Goal: Task Accomplishment & Management: Complete application form

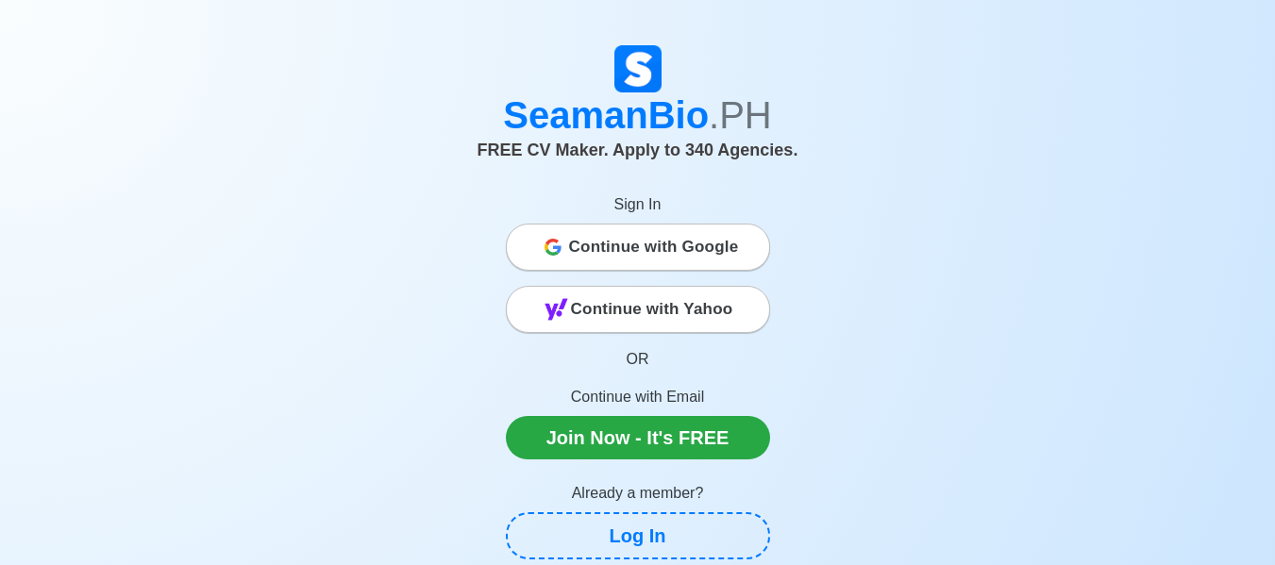
click at [683, 242] on span "Continue with Google" at bounding box center [654, 247] width 170 height 38
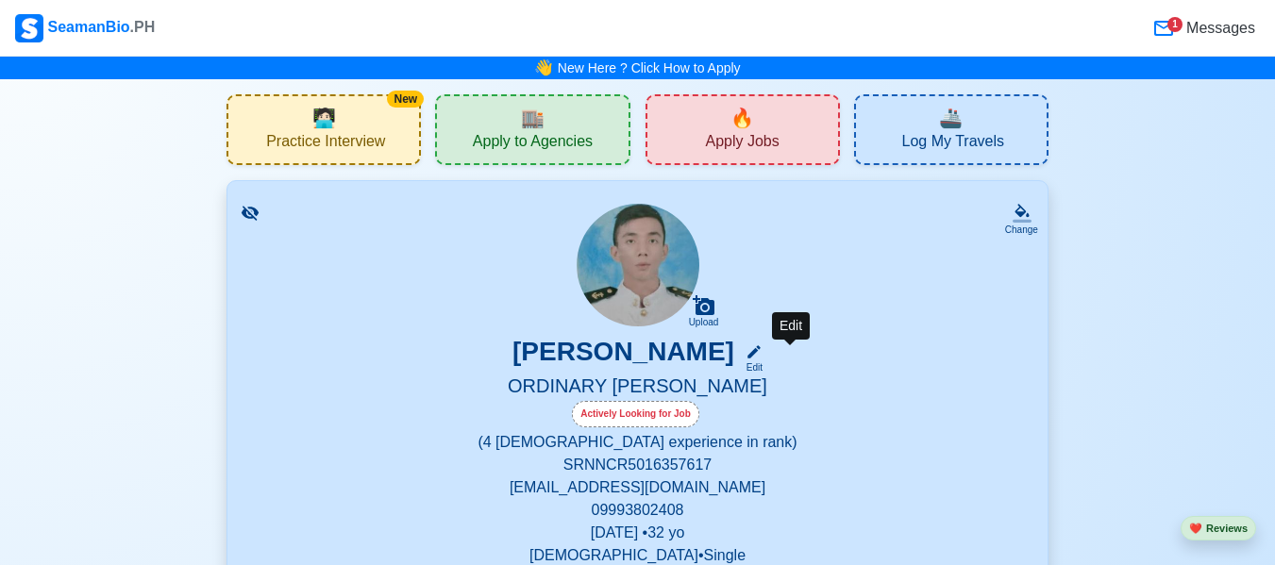
click at [763, 346] on icon at bounding box center [754, 352] width 17 height 17
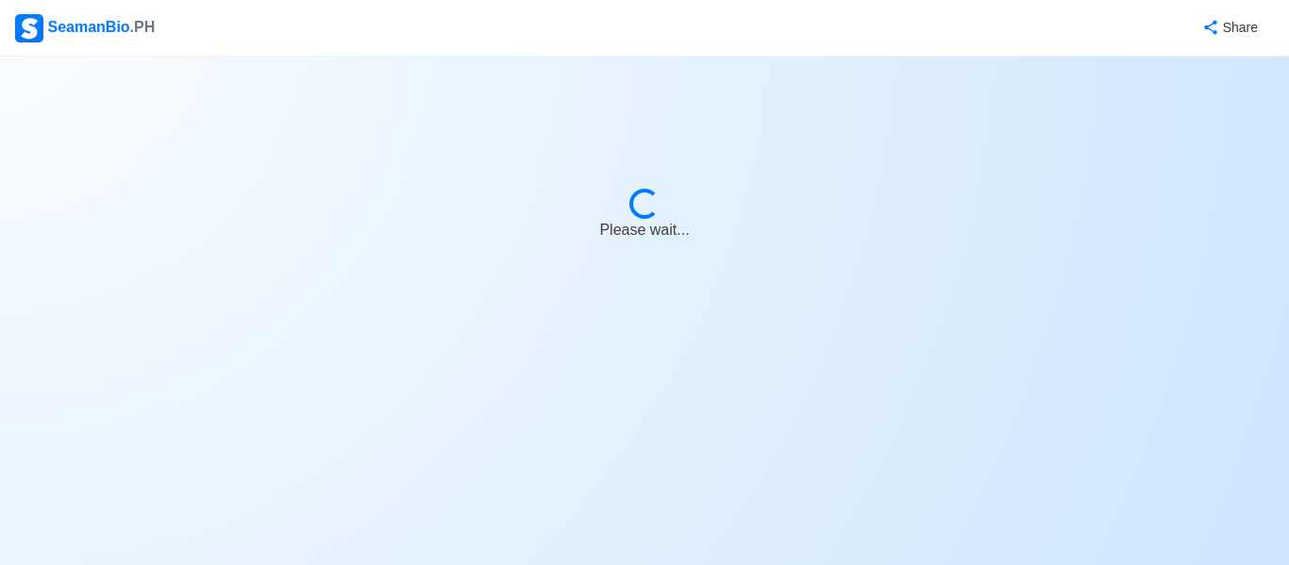
select select "Actively Looking for Job"
select select "Visible for Hiring"
select select "Single"
select select "[DEMOGRAPHIC_DATA]"
select select "PH"
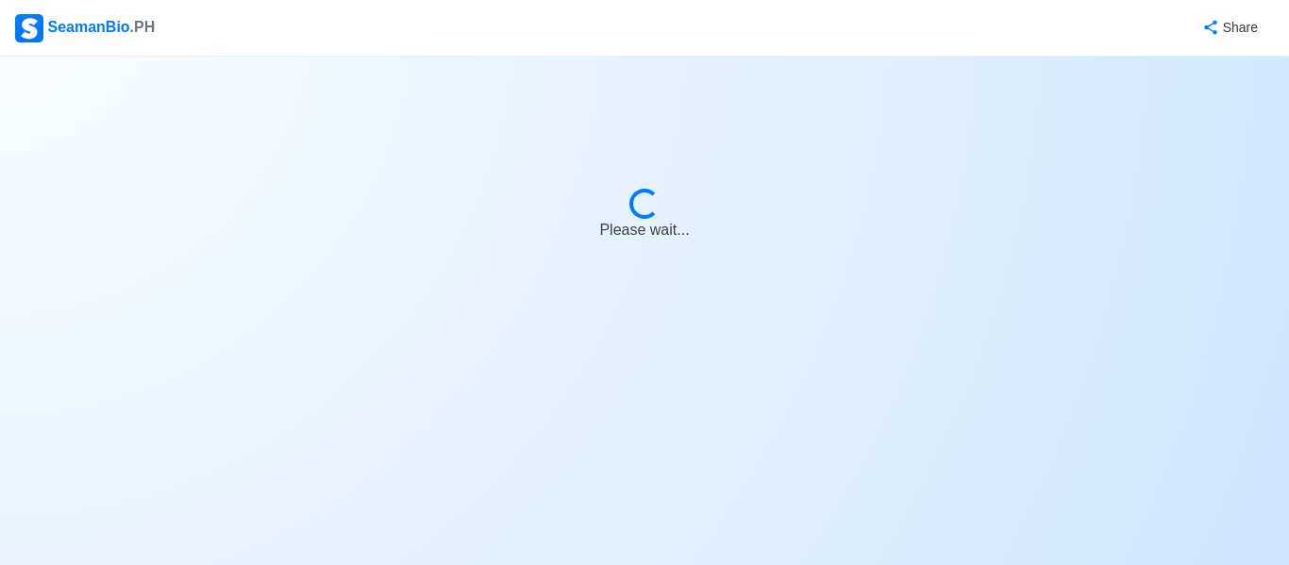
select select "0"
select select "4"
select select "4102416000000"
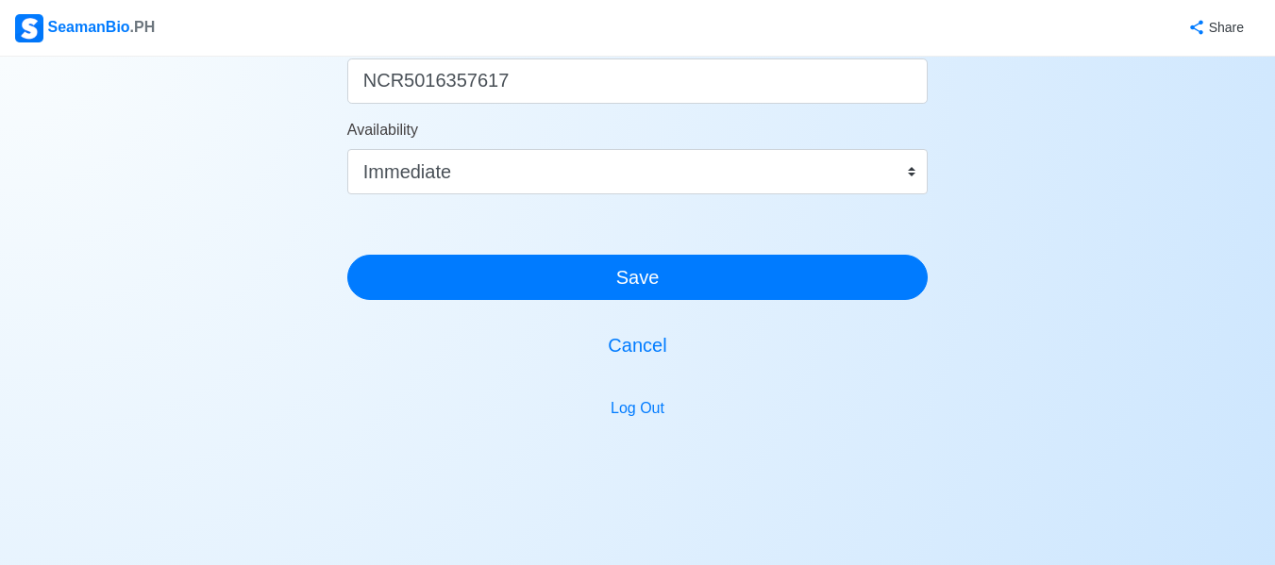
scroll to position [1227, 0]
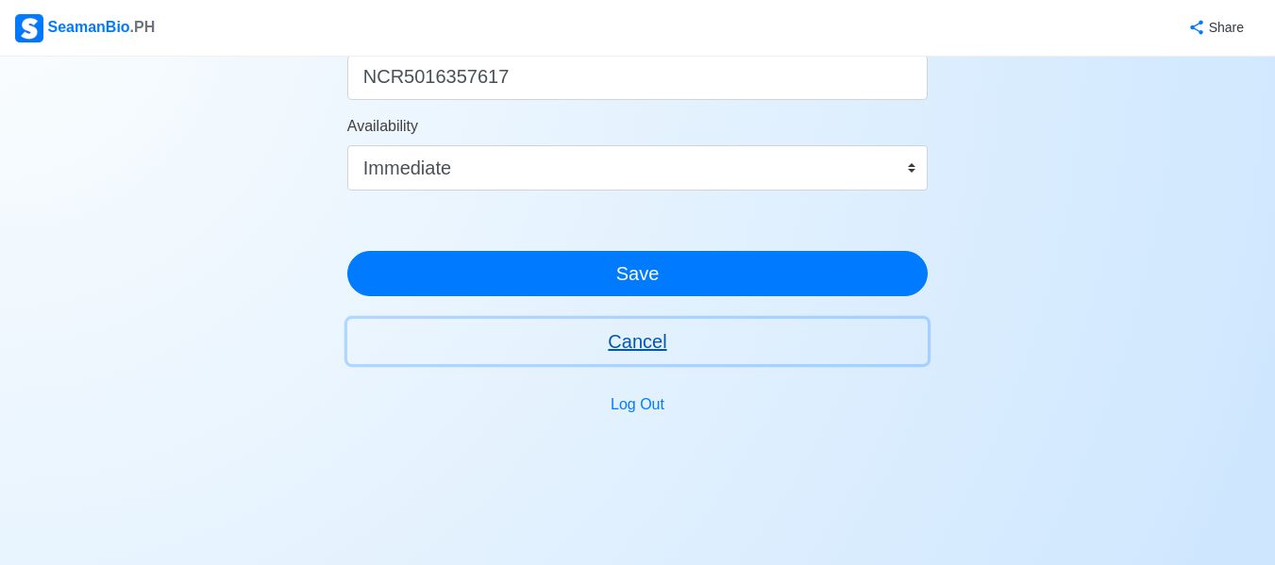
click at [648, 339] on button "Cancel" at bounding box center [637, 341] width 581 height 45
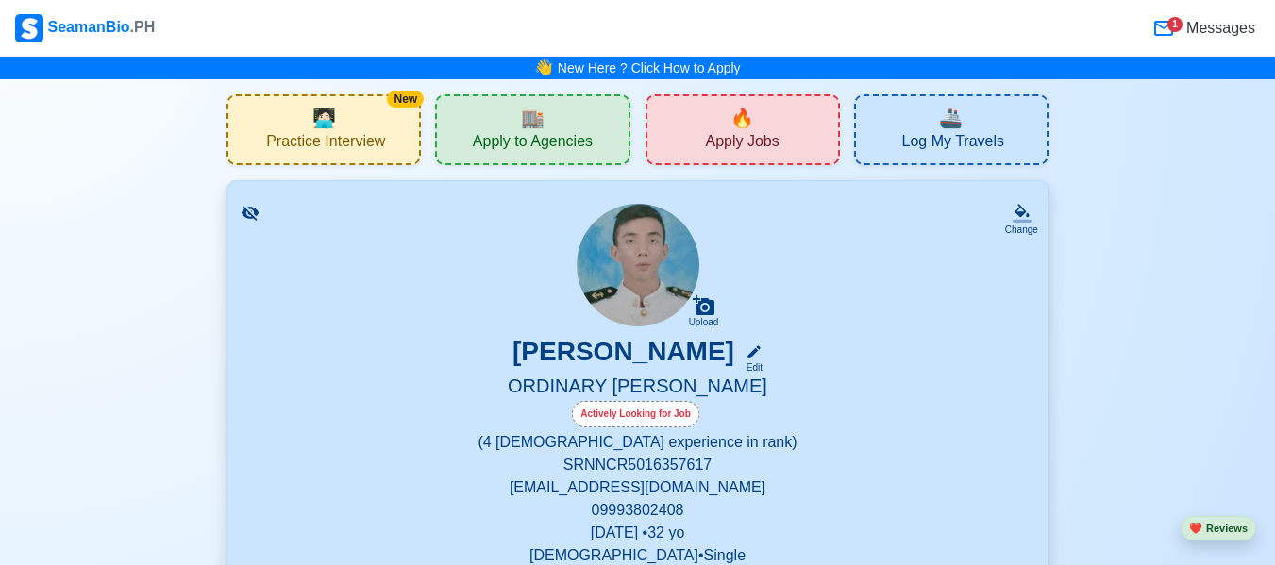
click at [1179, 17] on div "1" at bounding box center [1174, 24] width 15 height 15
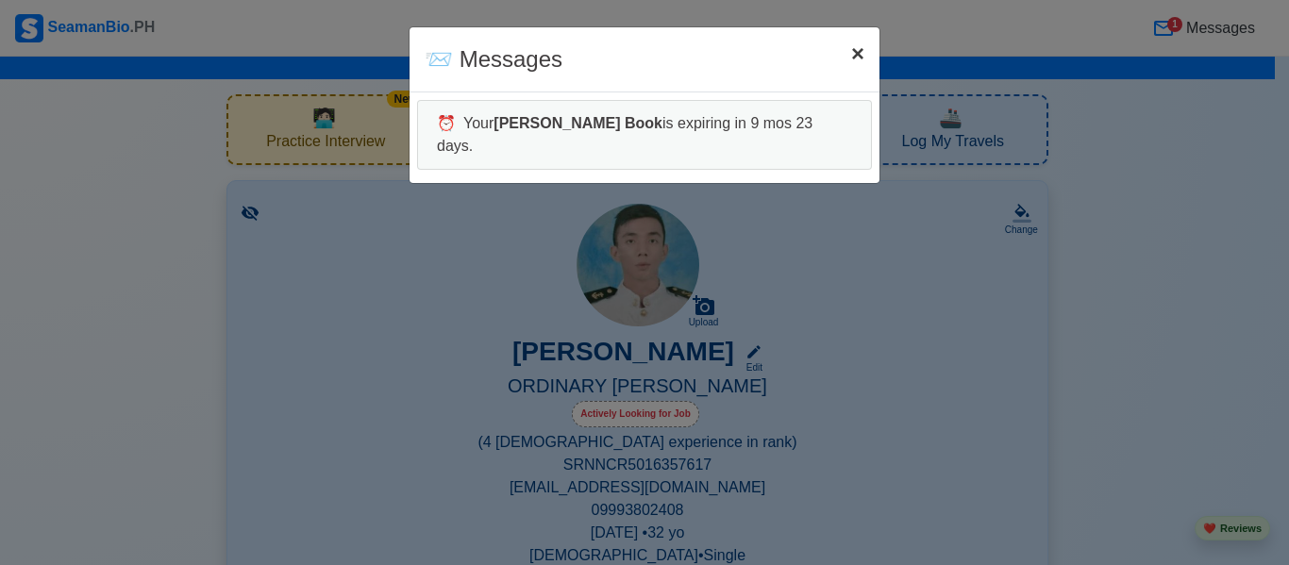
click at [866, 56] on button "× Close" at bounding box center [857, 53] width 43 height 53
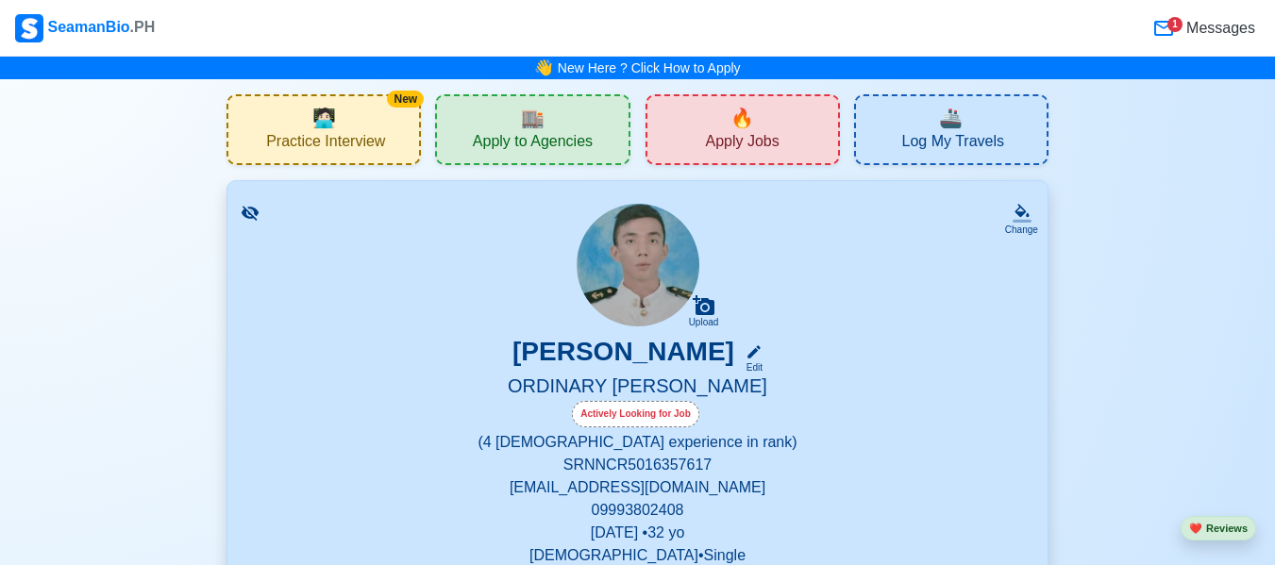
click at [325, 139] on span "Practice Interview" at bounding box center [325, 144] width 119 height 24
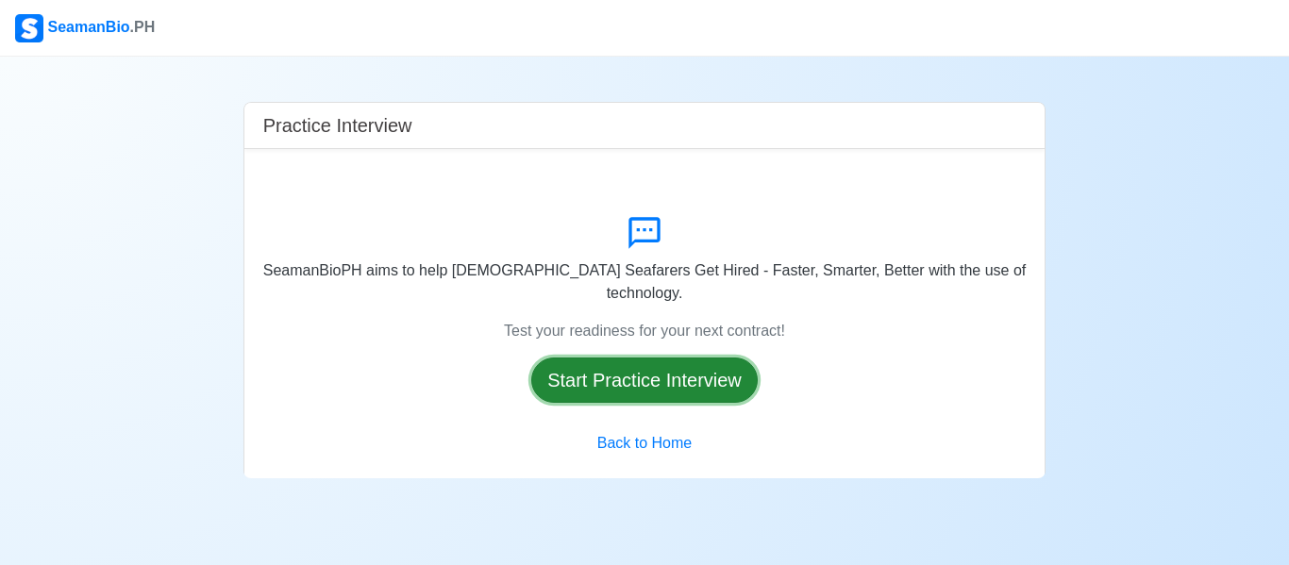
click at [568, 358] on button "Start Practice Interview" at bounding box center [644, 380] width 226 height 45
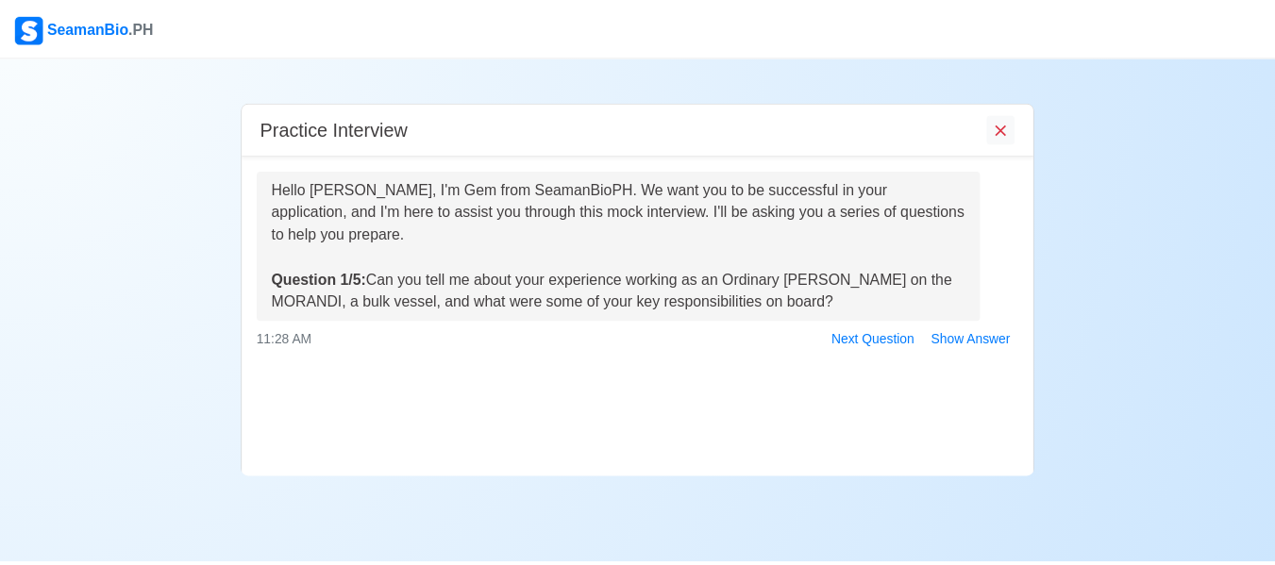
scroll to position [124, 0]
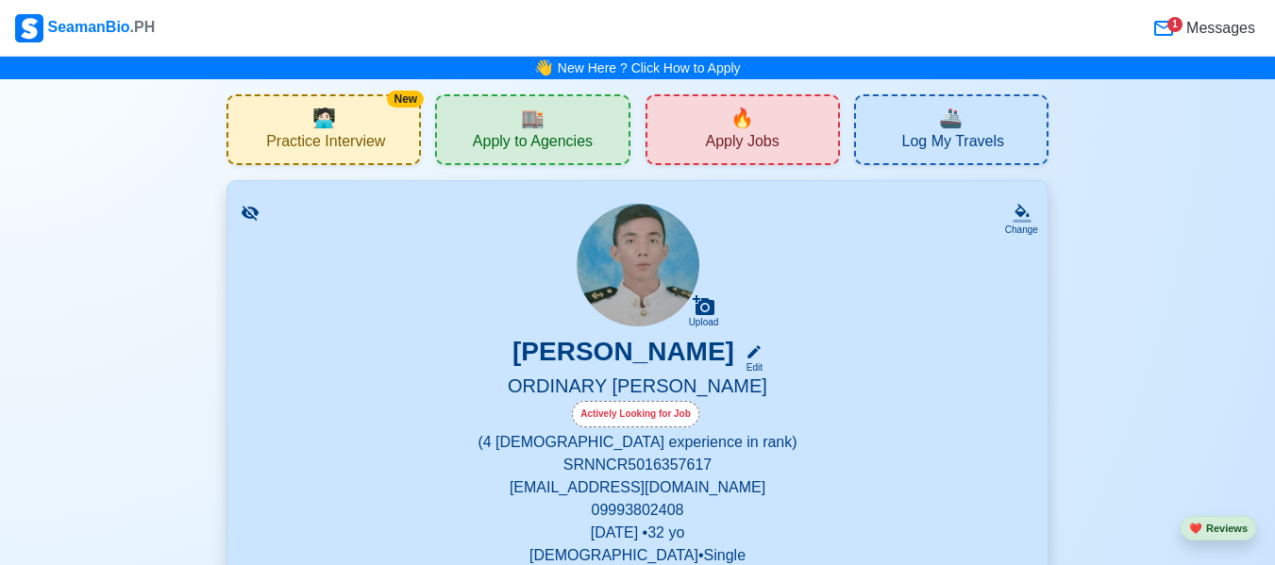
click at [519, 139] on span "Apply to Agencies" at bounding box center [533, 144] width 120 height 24
click at [717, 142] on span "Apply Jobs" at bounding box center [742, 144] width 74 height 24
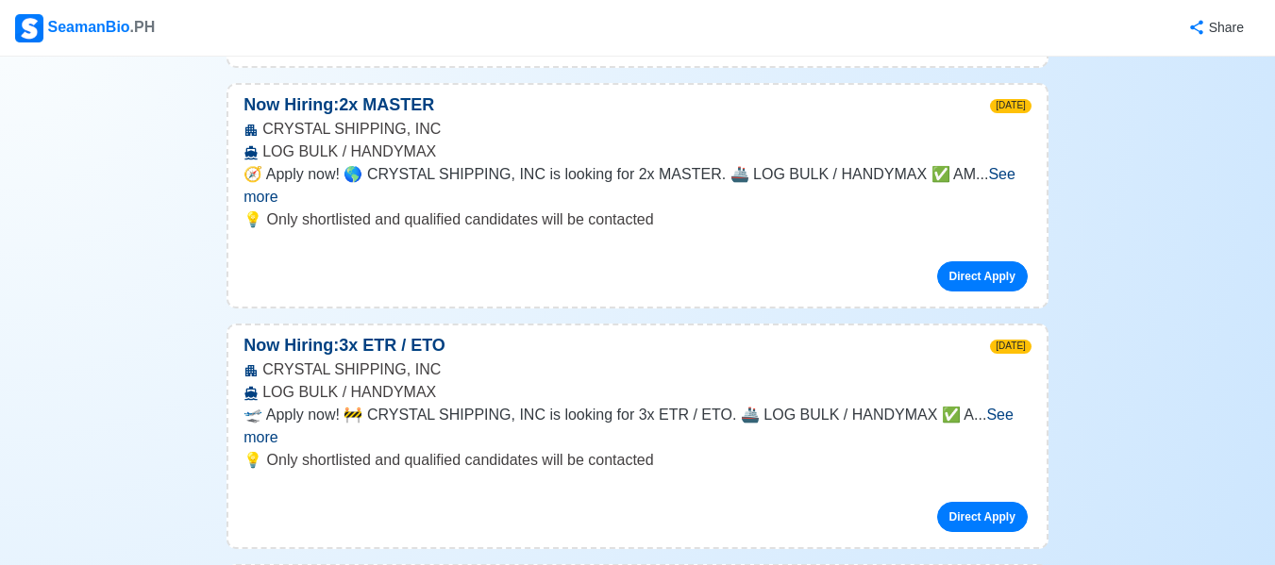
scroll to position [11419, 0]
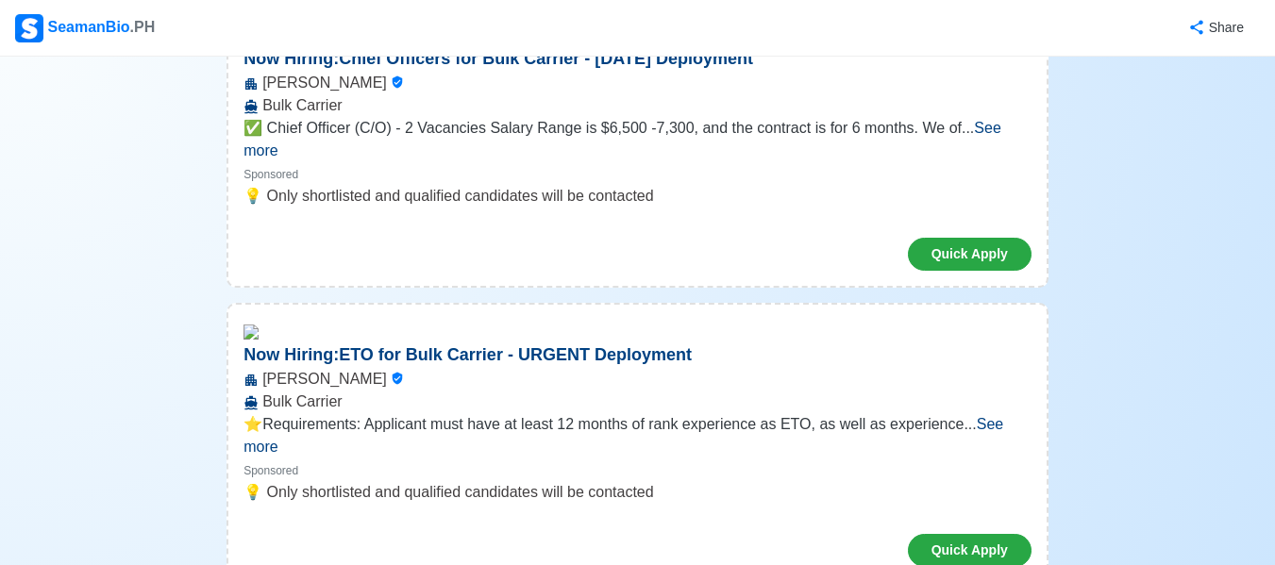
scroll to position [0, 0]
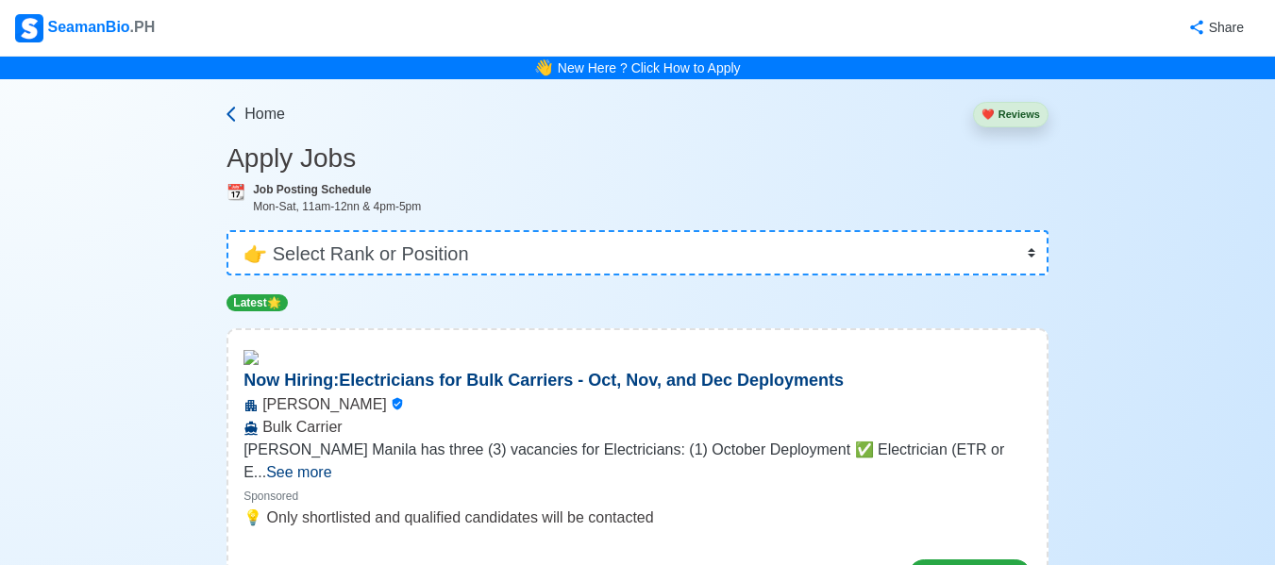
click at [254, 109] on span "Home" at bounding box center [264, 114] width 41 height 23
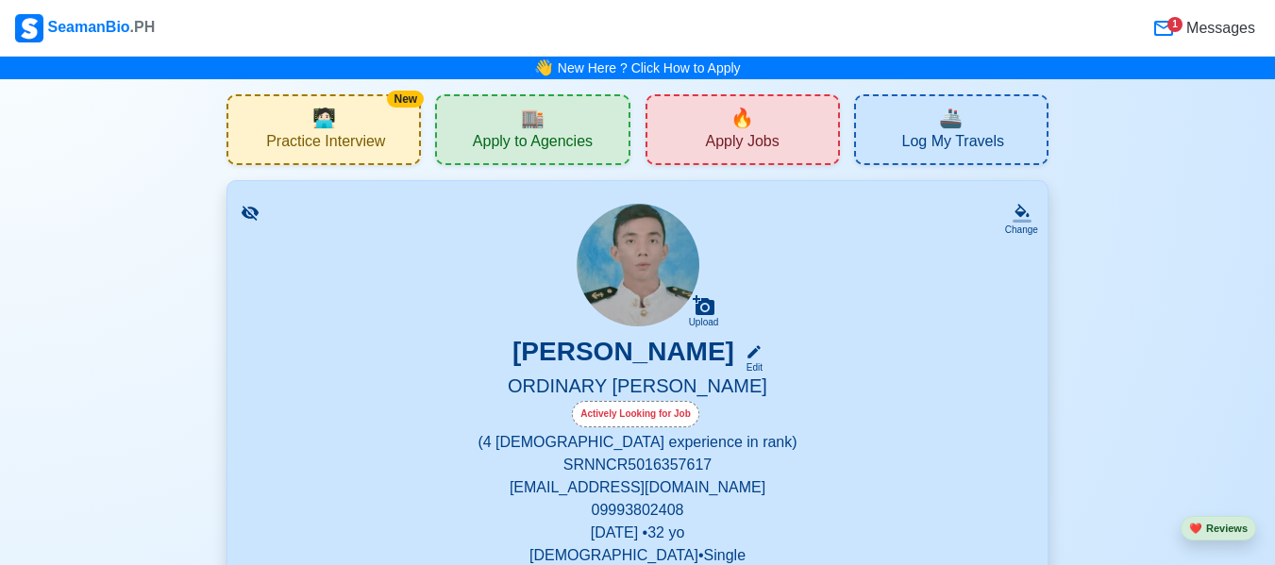
click at [712, 141] on span "Apply Jobs" at bounding box center [742, 144] width 74 height 24
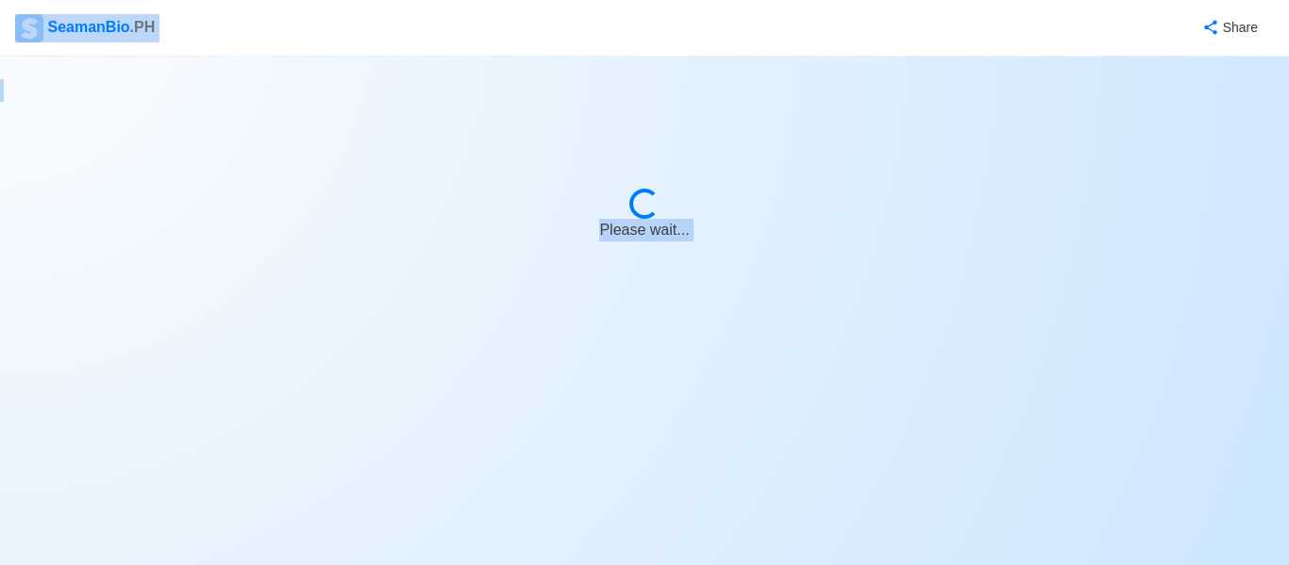
click at [712, 141] on body "SeamanBio .PH Share Loading... Please wait..." at bounding box center [644, 282] width 1289 height 565
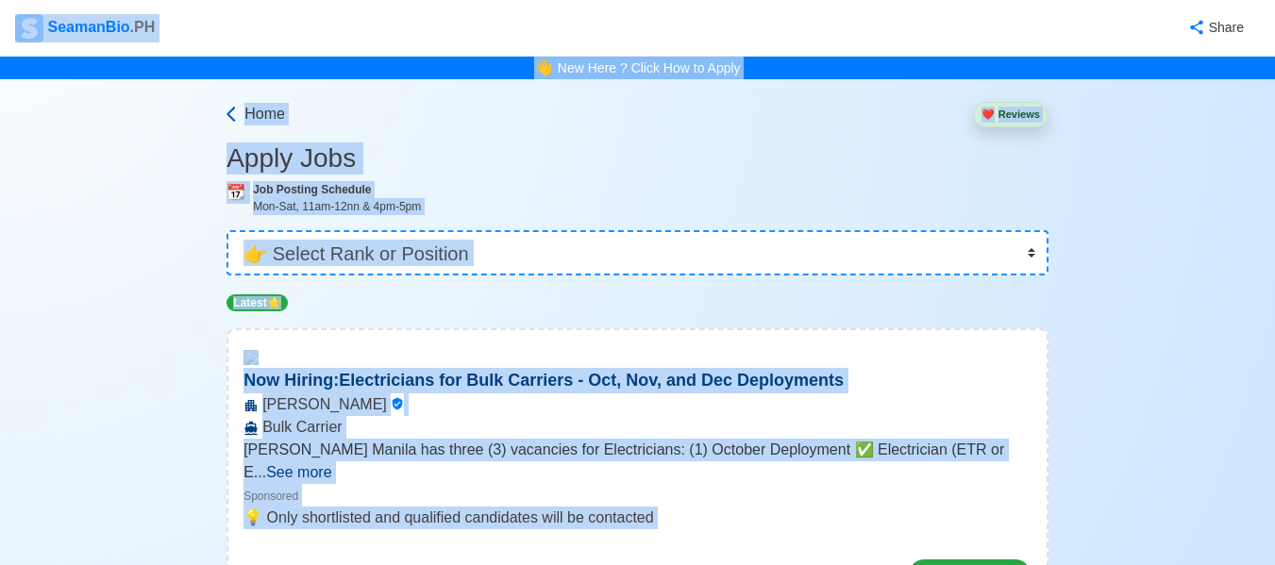
drag, startPoint x: 243, startPoint y: 108, endPoint x: 277, endPoint y: 112, distance: 34.3
click at [243, 108] on link "Home" at bounding box center [253, 114] width 63 height 23
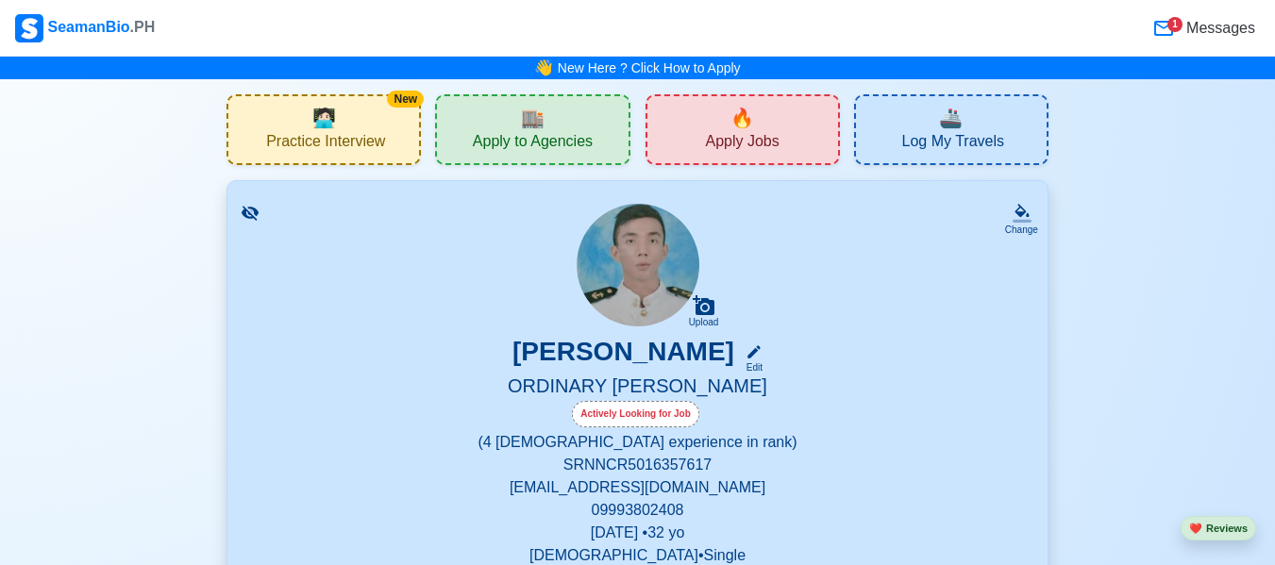
click at [716, 144] on span "Apply Jobs" at bounding box center [742, 144] width 74 height 24
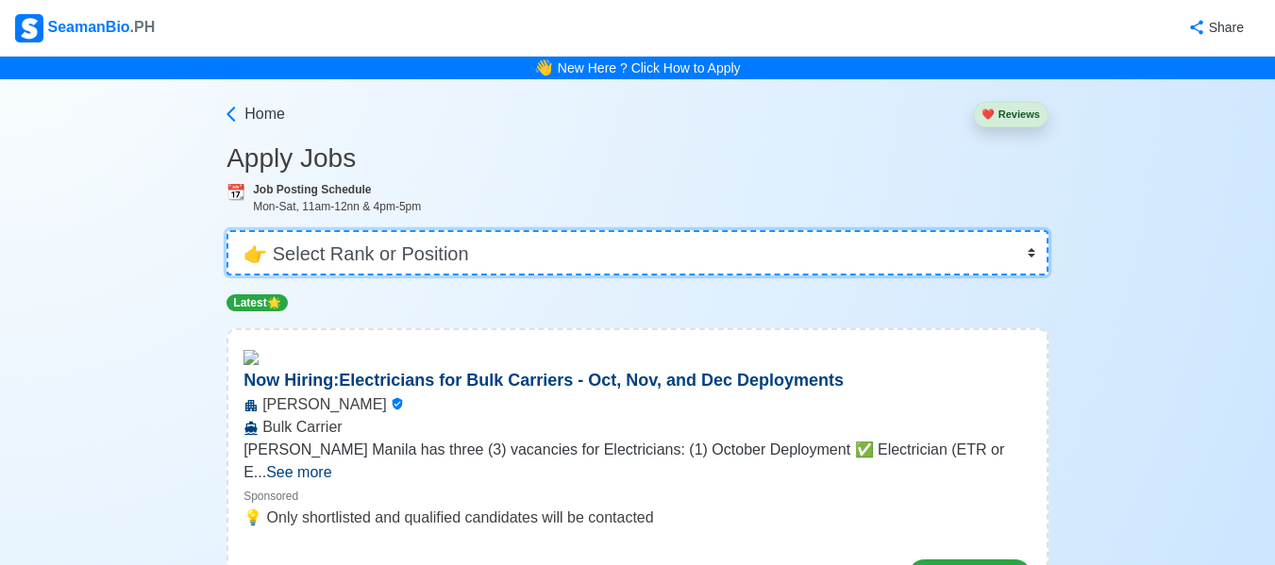
click at [465, 243] on select "👉 Select Rank or Position Master Chief Officer 2nd Officer 3rd Officer Junior O…" at bounding box center [637, 252] width 822 height 45
select select "Ordinary [PERSON_NAME]"
click at [228, 230] on select "👉 Select Rank or Position Master Chief Officer 2nd Officer 3rd Officer Junior O…" at bounding box center [637, 252] width 822 height 45
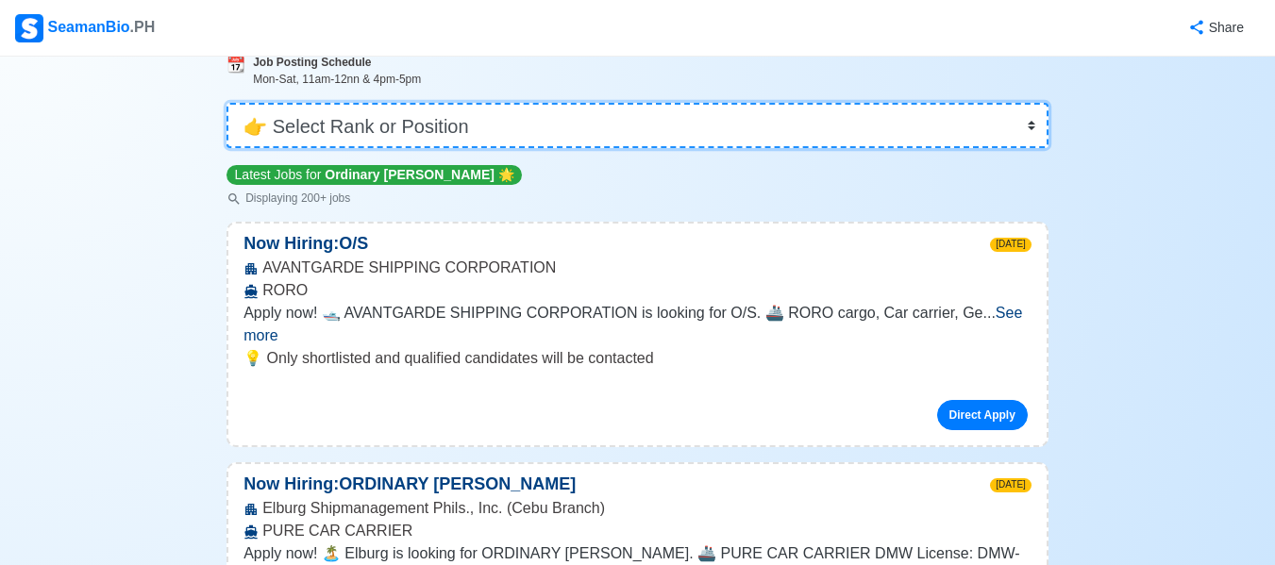
scroll to position [377, 0]
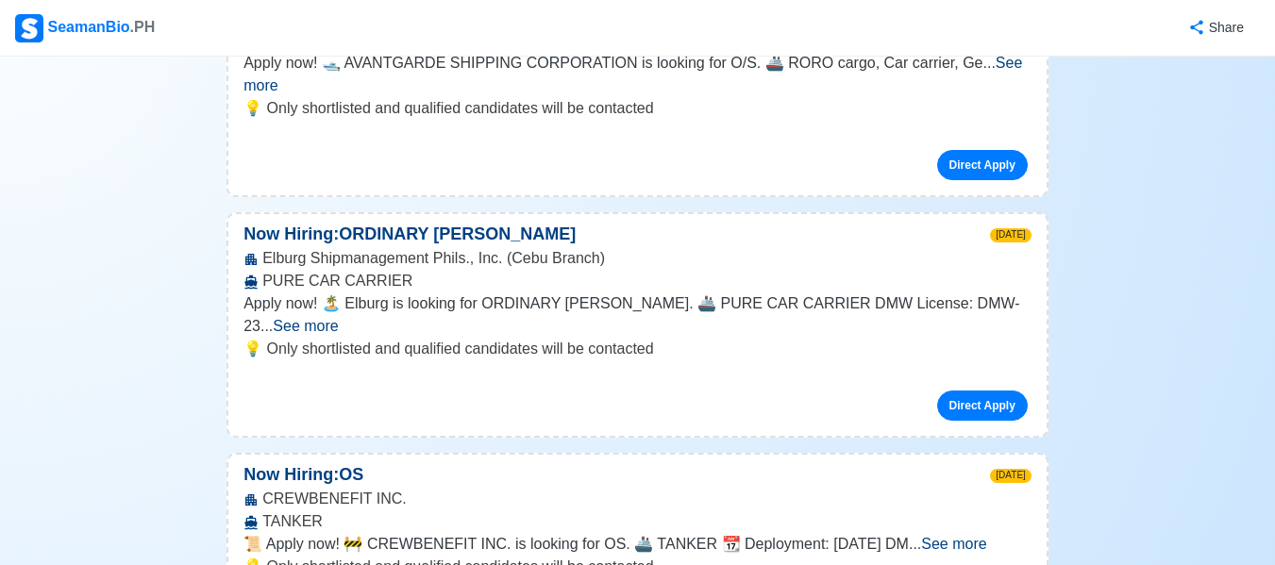
click at [338, 318] on span "See more" at bounding box center [305, 326] width 65 height 16
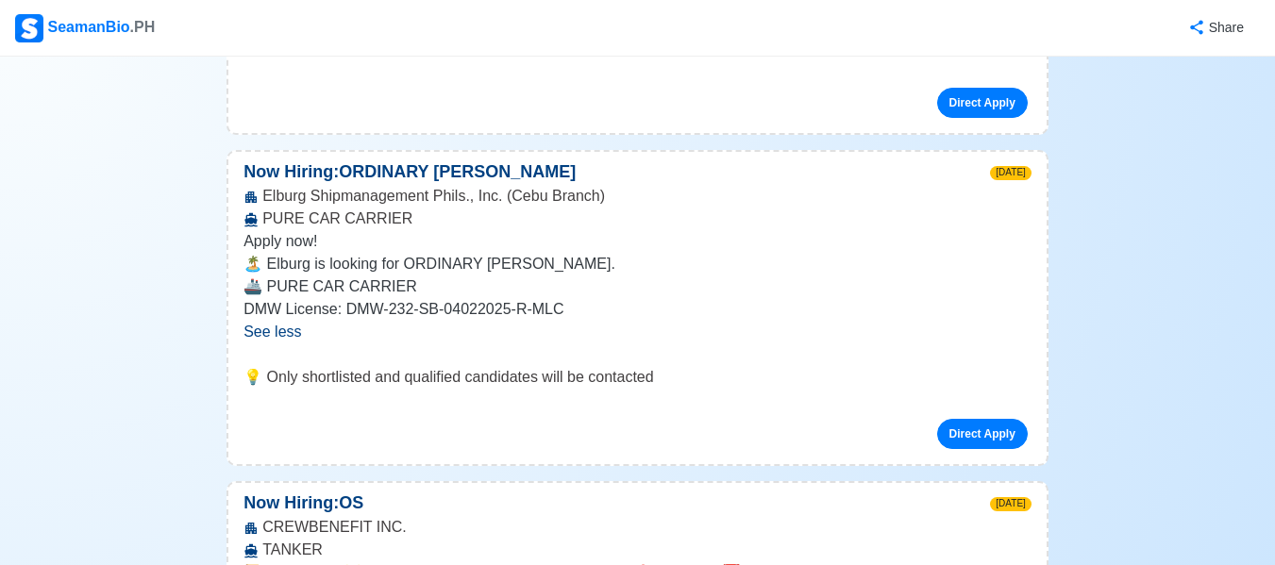
scroll to position [472, 0]
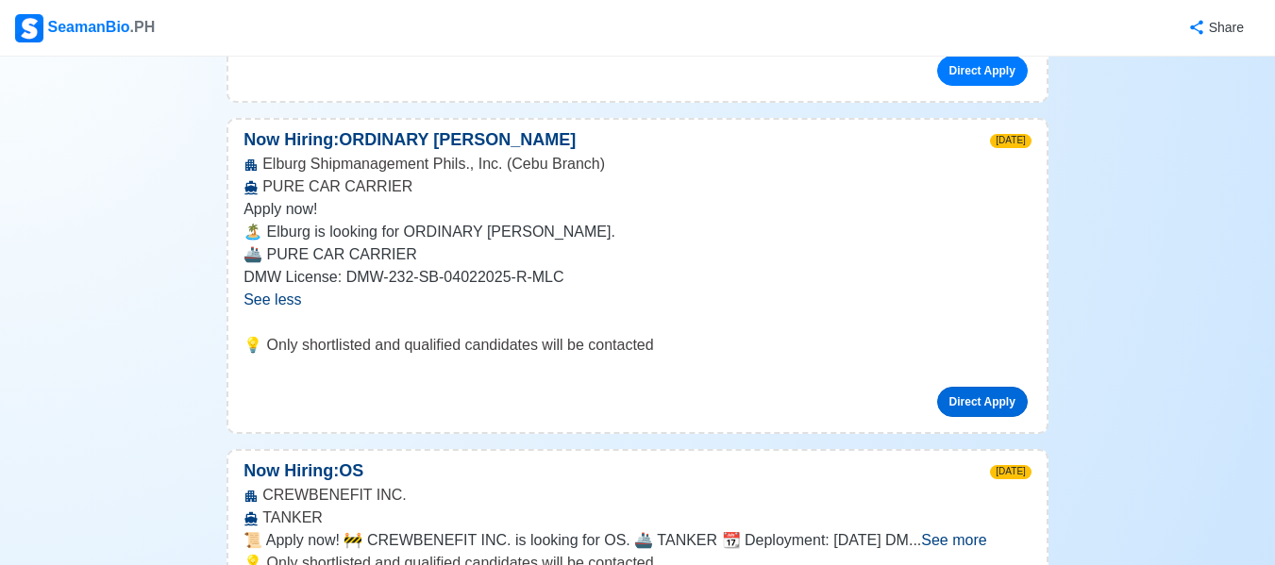
click at [950, 387] on link "Direct Apply" at bounding box center [982, 402] width 91 height 30
click at [960, 389] on link "Direct Apply" at bounding box center [982, 402] width 91 height 30
click at [967, 387] on link "Direct Apply" at bounding box center [982, 402] width 91 height 30
click at [957, 387] on link "Direct Apply" at bounding box center [982, 402] width 91 height 30
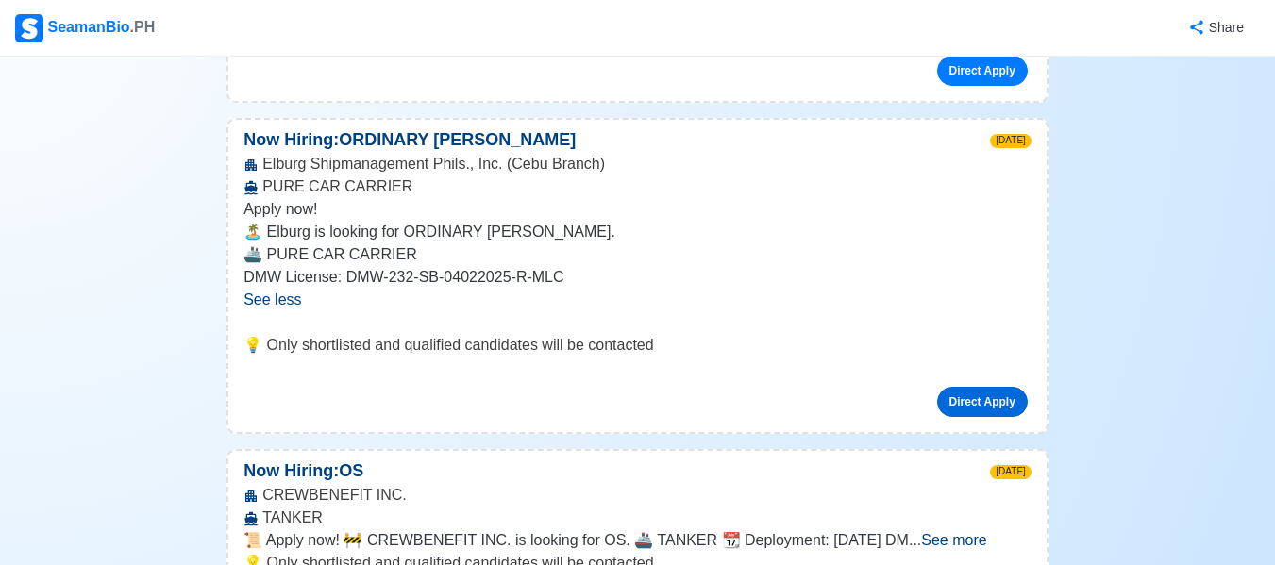
click at [961, 387] on link "Direct Apply" at bounding box center [982, 402] width 91 height 30
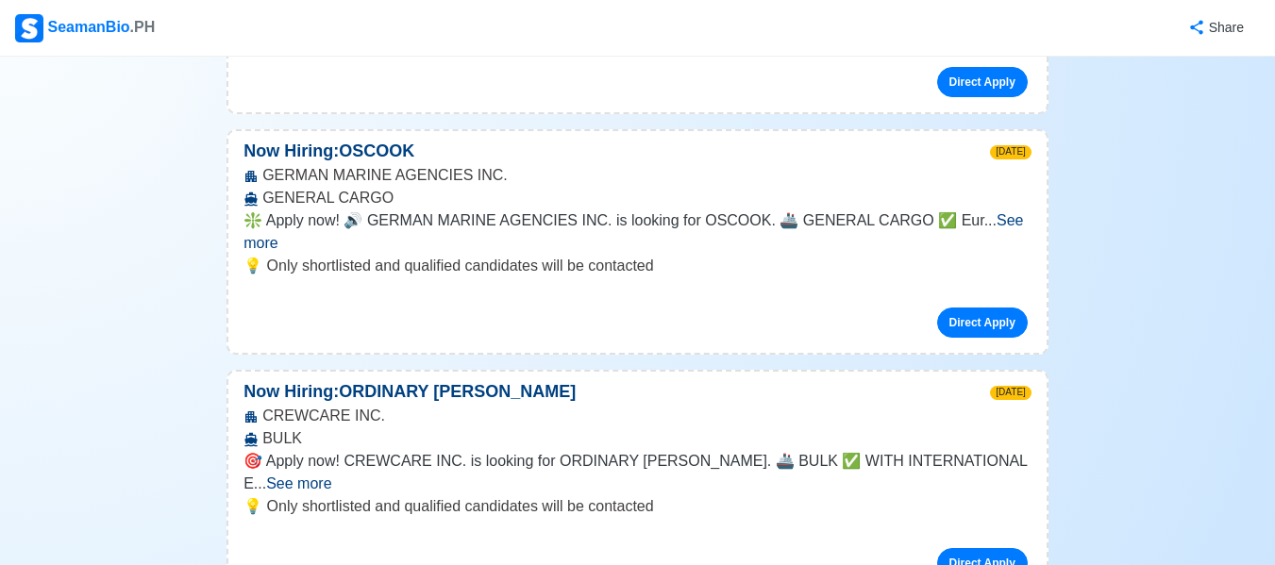
scroll to position [1132, 0]
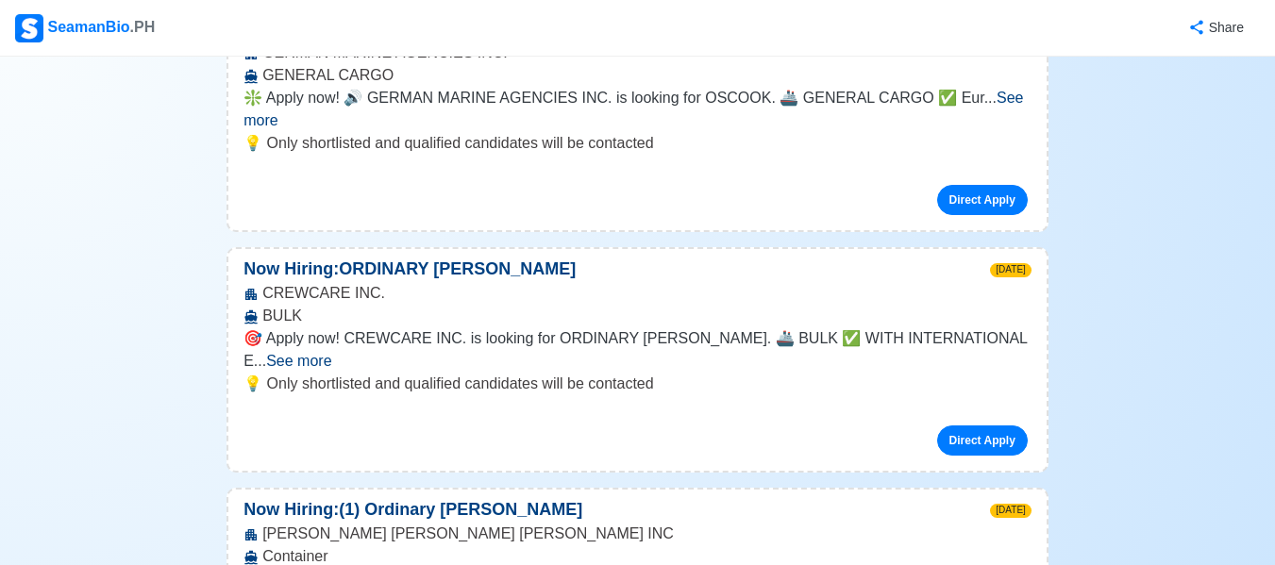
click at [331, 353] on span "See more" at bounding box center [298, 361] width 65 height 16
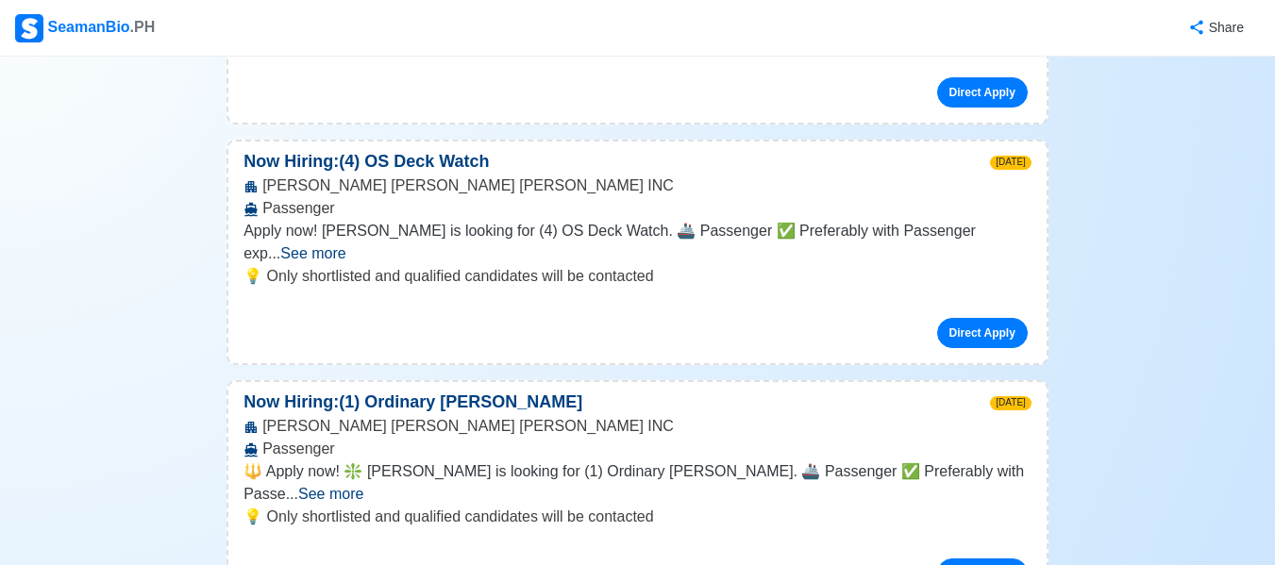
scroll to position [2076, 0]
click at [953, 558] on link "Direct Apply" at bounding box center [982, 573] width 91 height 30
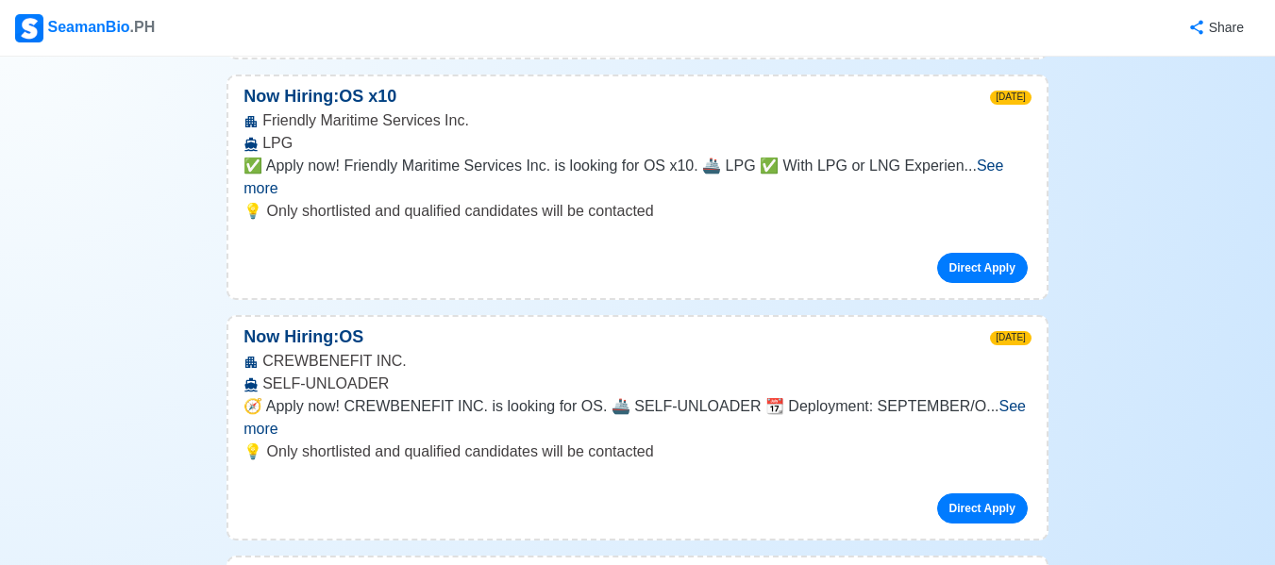
scroll to position [3586, 0]
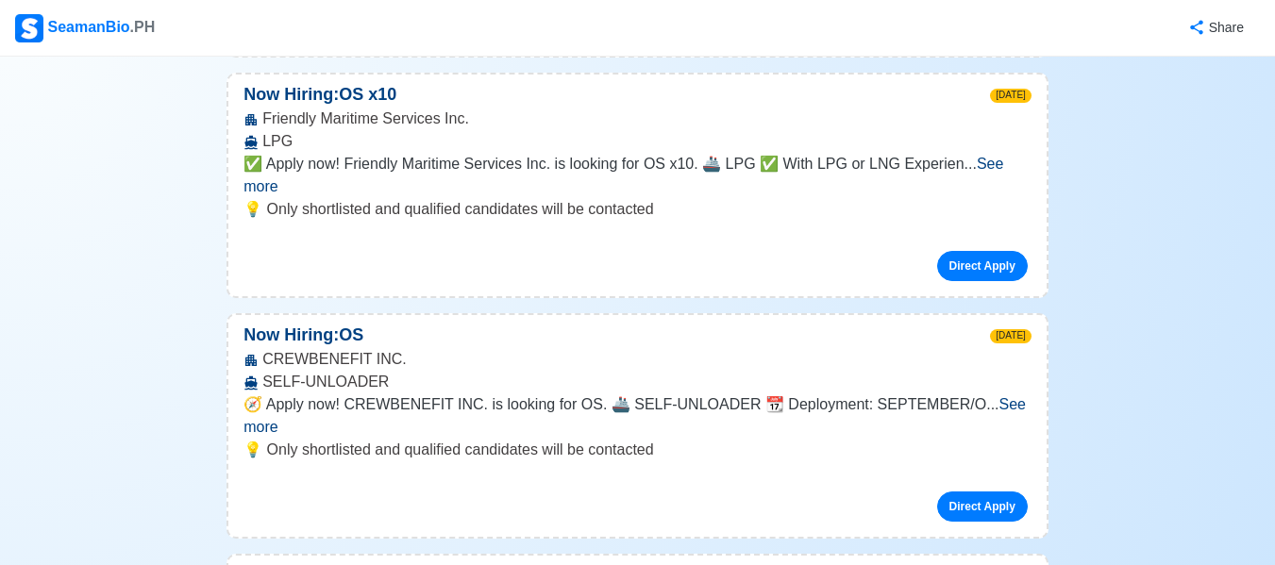
click at [983, 396] on span "See more" at bounding box center [634, 415] width 782 height 39
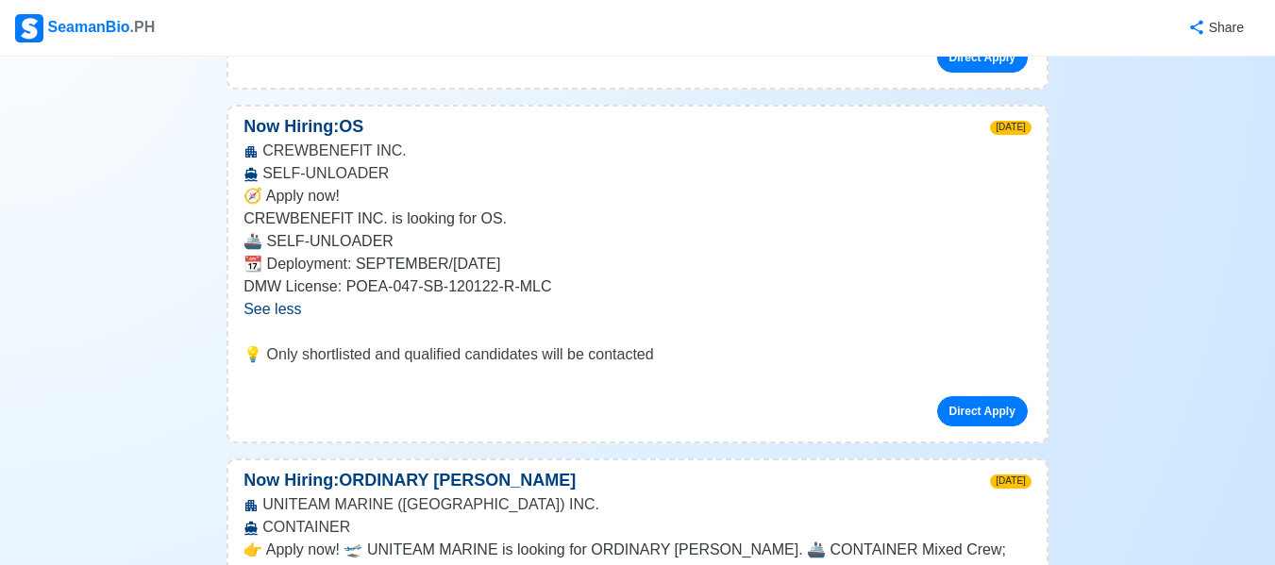
scroll to position [3869, 0]
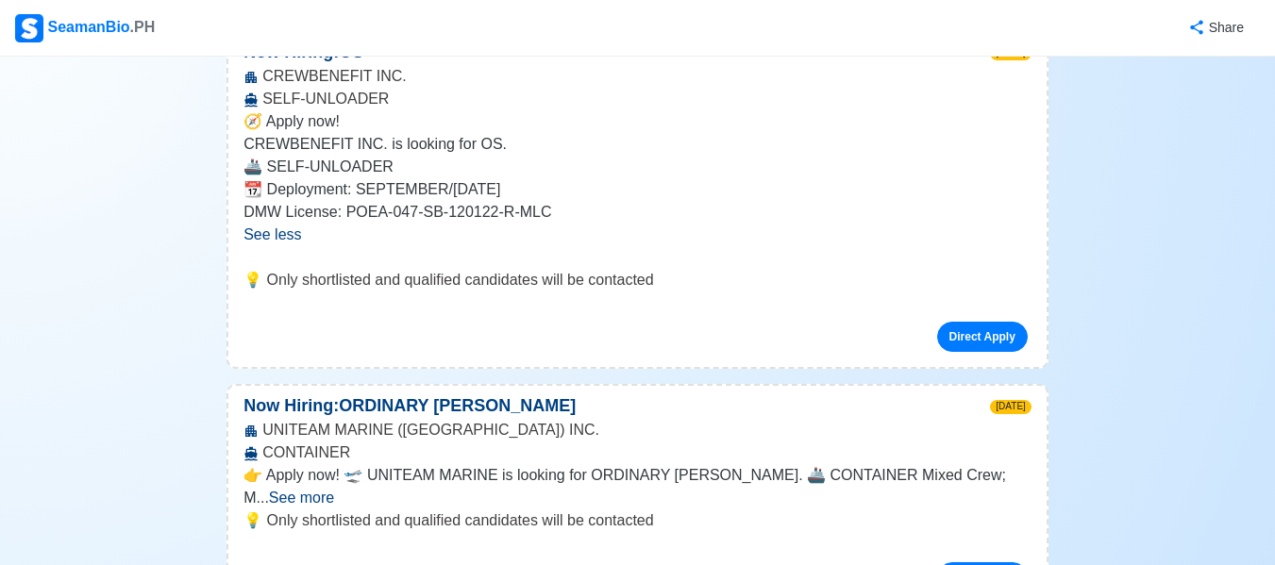
click at [334, 490] on span "See more" at bounding box center [301, 498] width 65 height 16
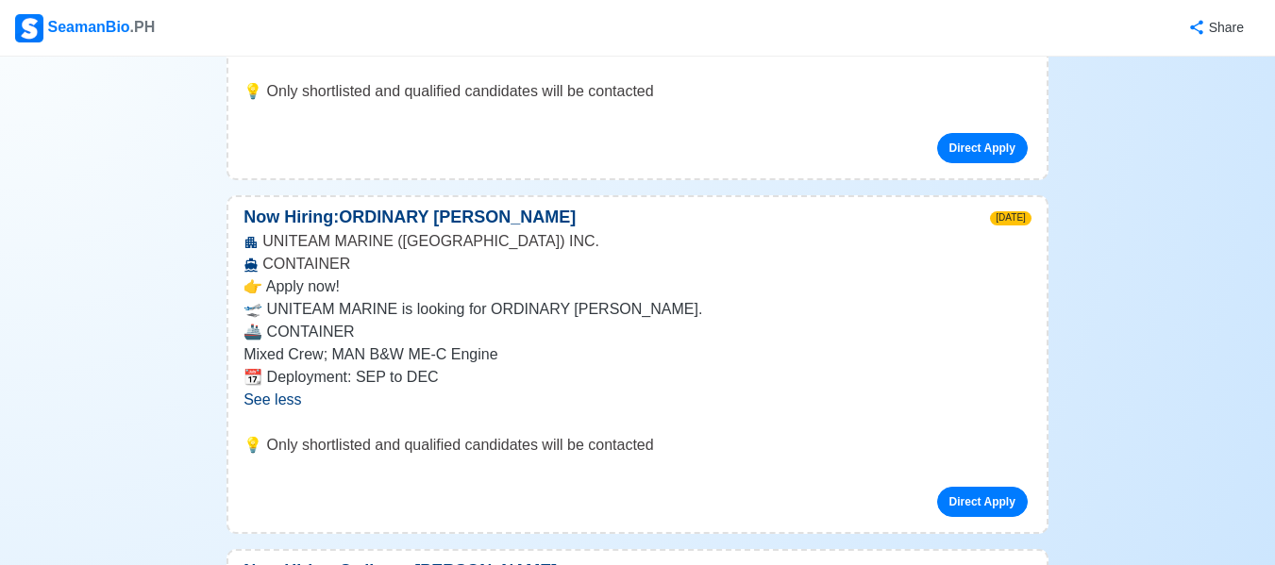
scroll to position [4152, 0]
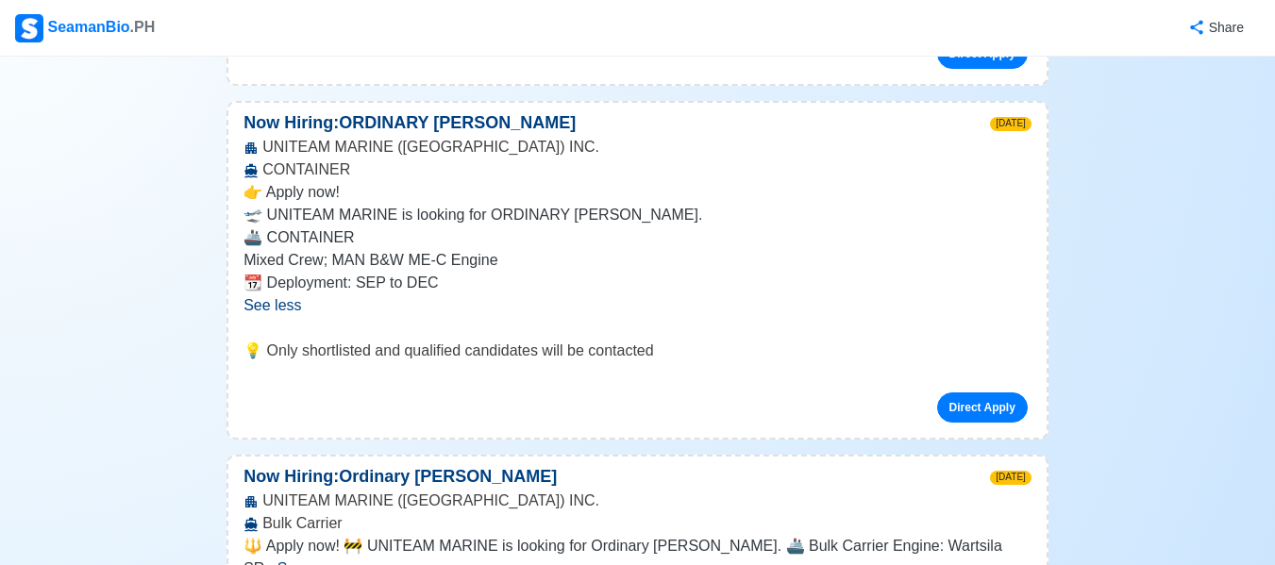
click at [343, 561] on span "See more" at bounding box center [309, 569] width 65 height 16
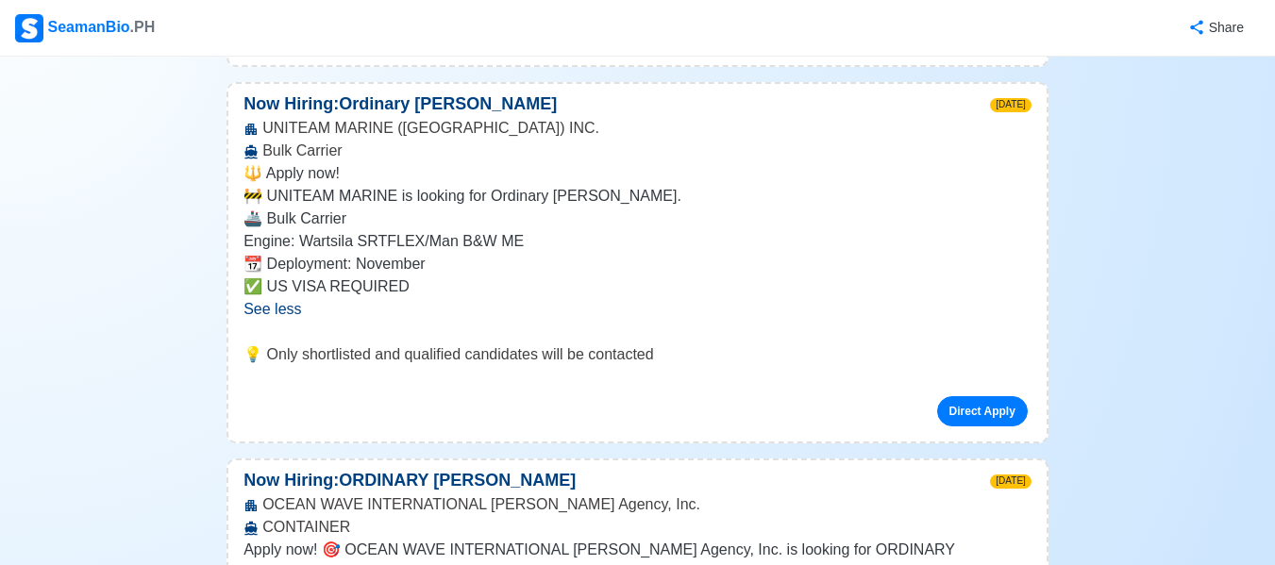
scroll to position [4624, 0]
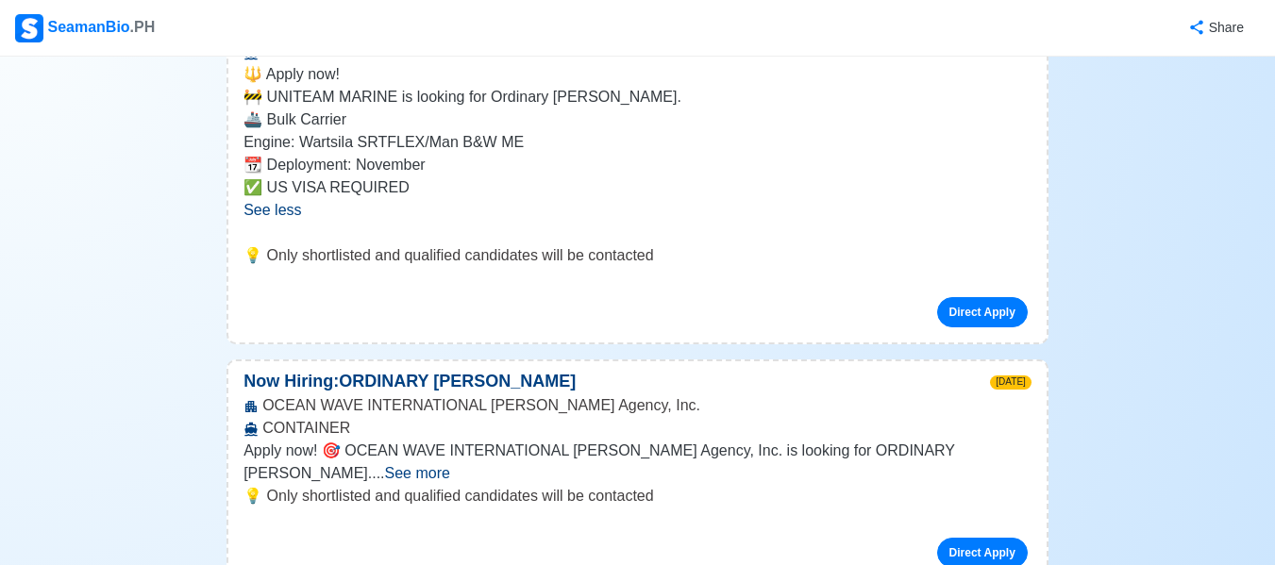
click at [450, 465] on span "See more" at bounding box center [417, 473] width 65 height 16
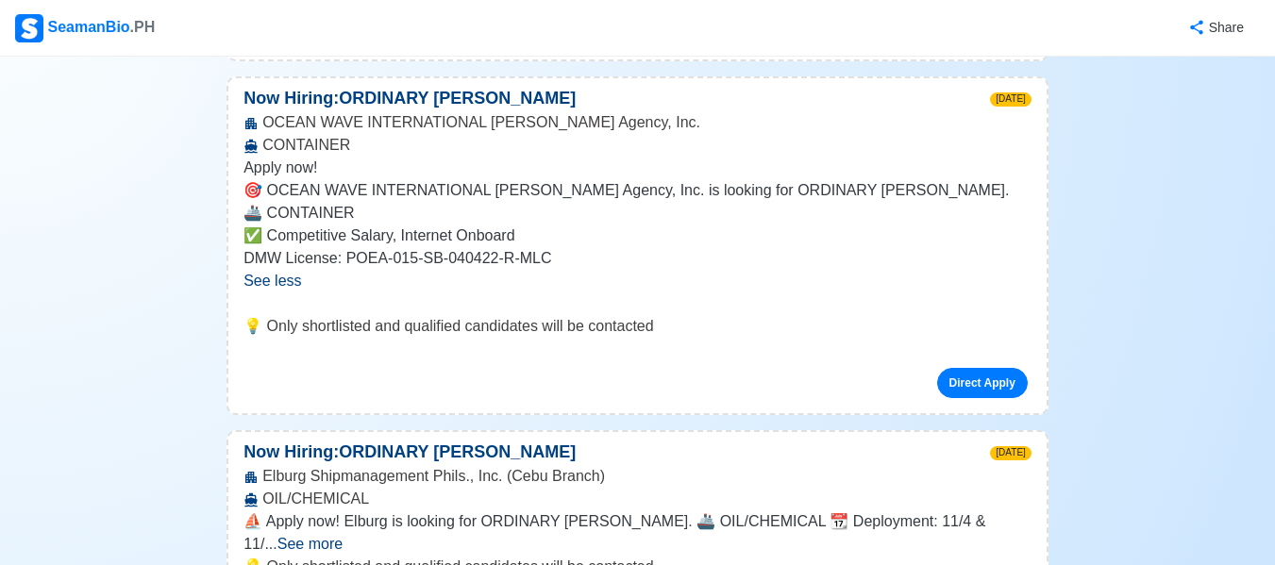
scroll to position [5190, 0]
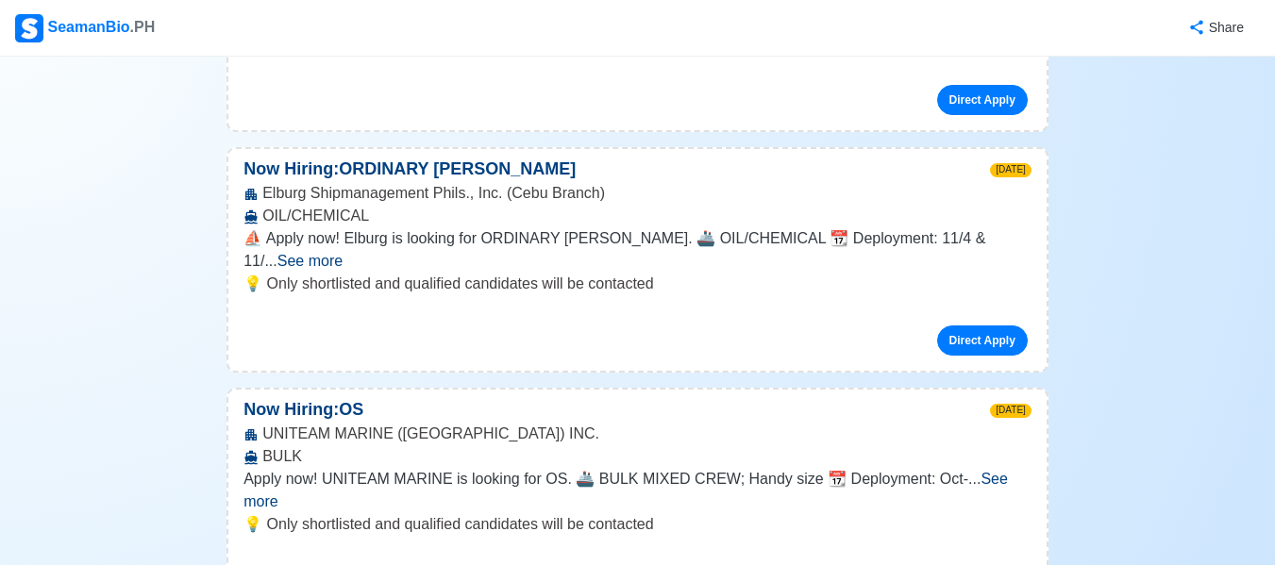
click at [980, 471] on span "See more" at bounding box center [625, 490] width 764 height 39
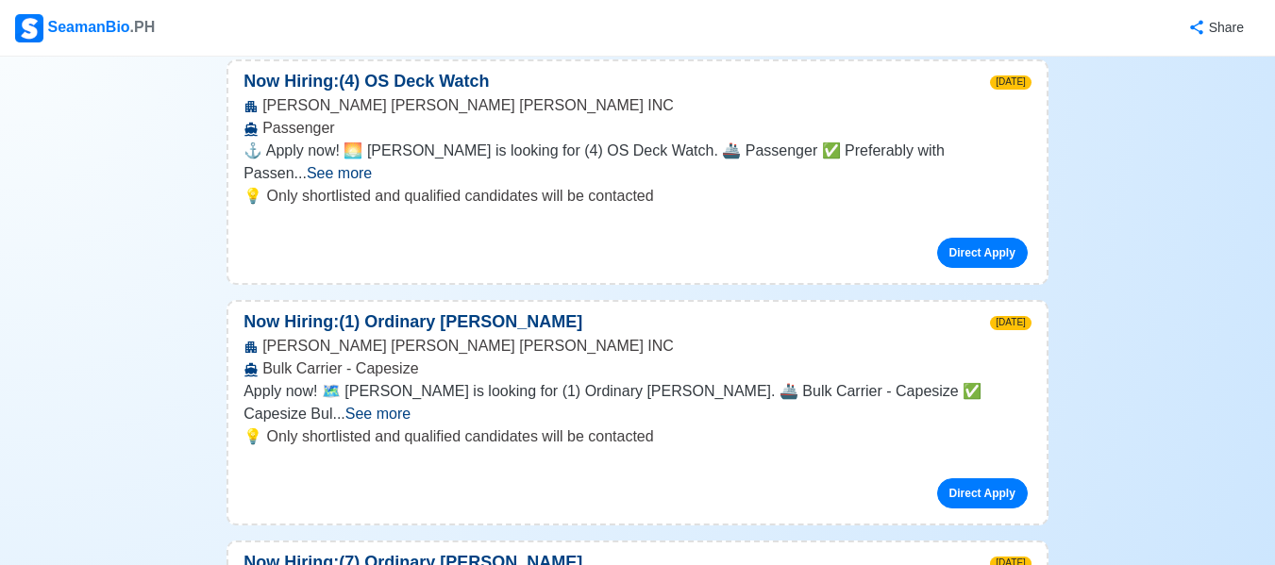
scroll to position [7172, 0]
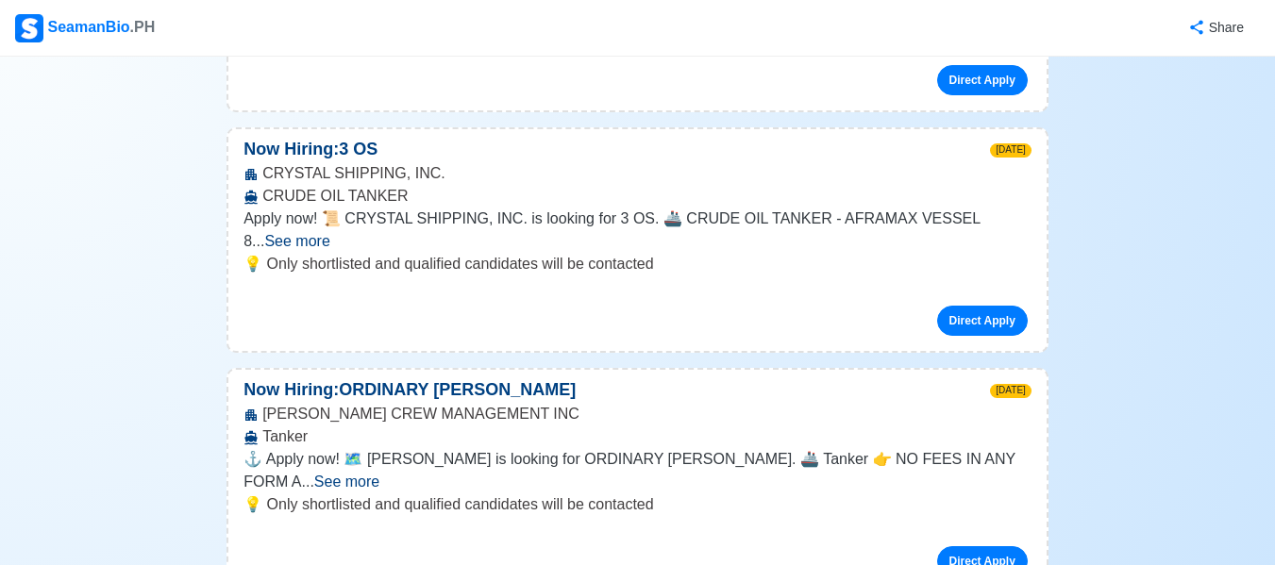
scroll to position [8871, 0]
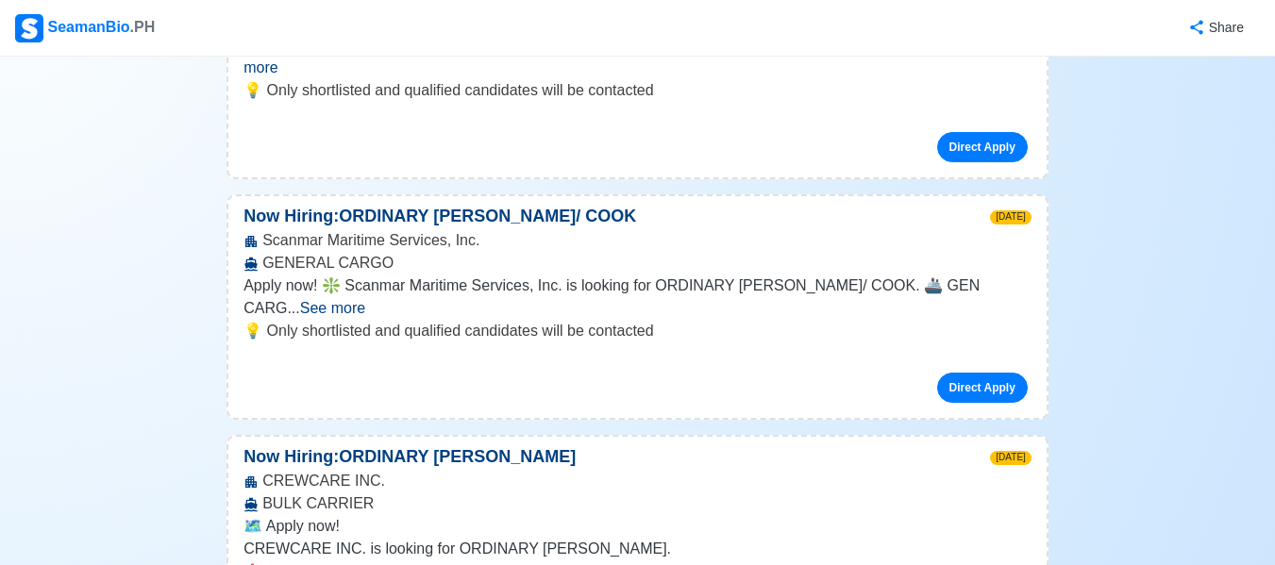
scroll to position [9248, 0]
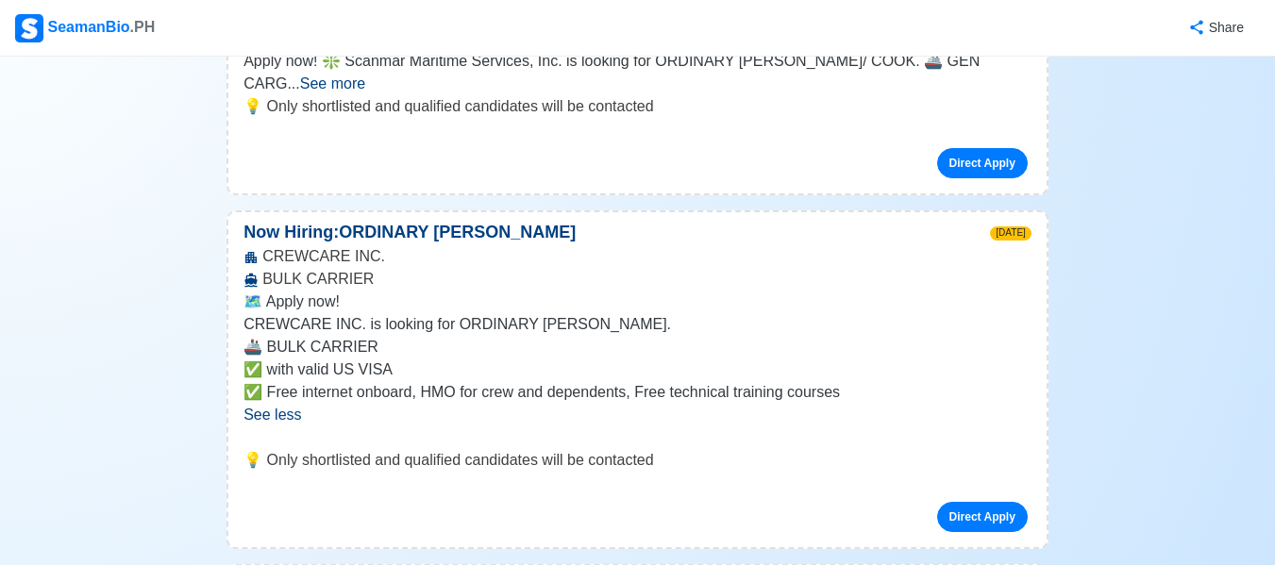
scroll to position [9626, 0]
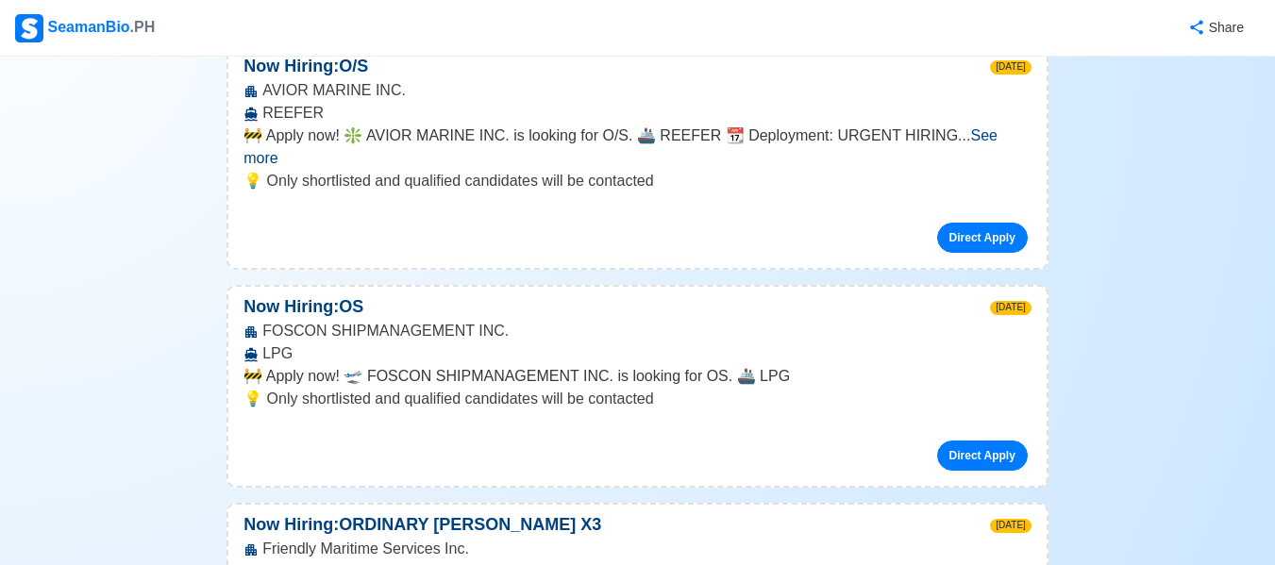
scroll to position [11419, 0]
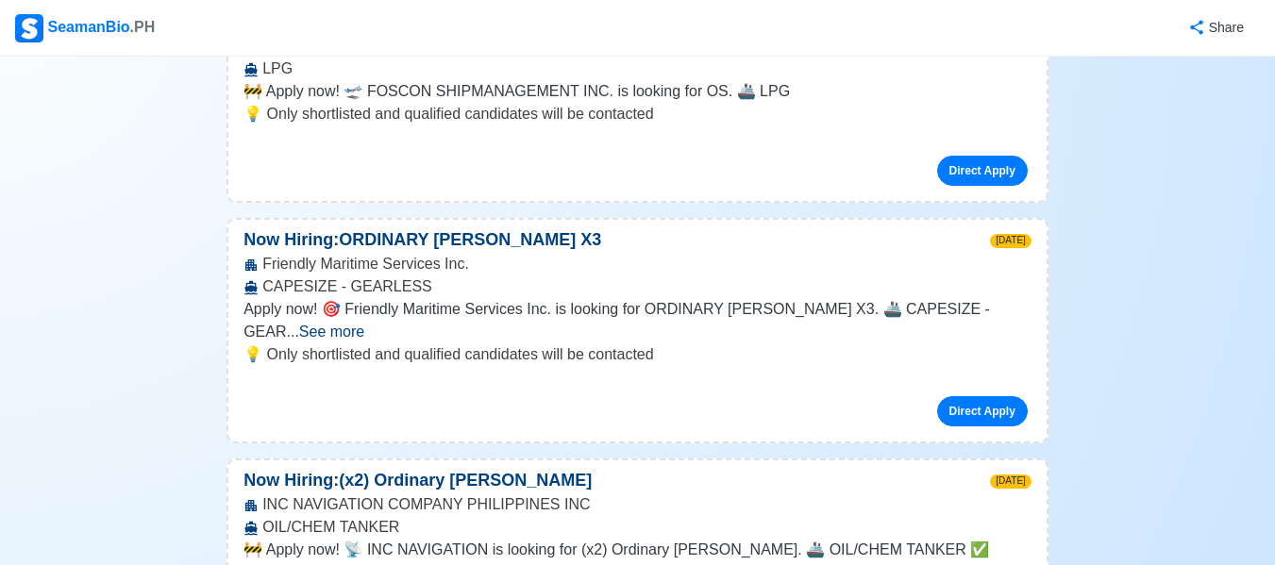
scroll to position [11985, 0]
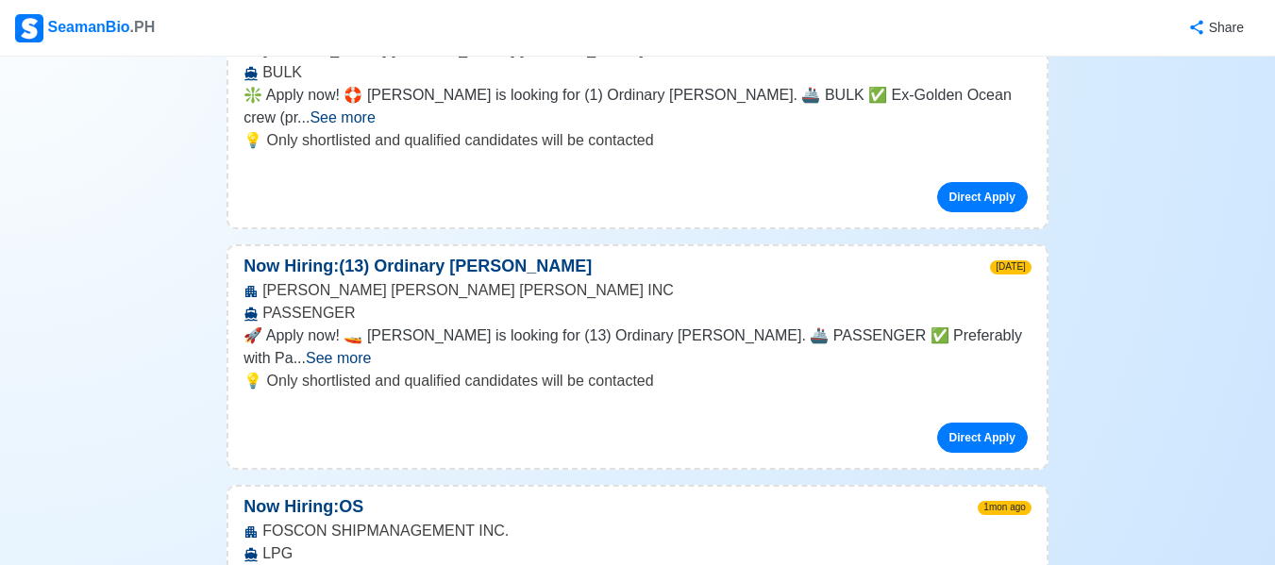
scroll to position [13967, 0]
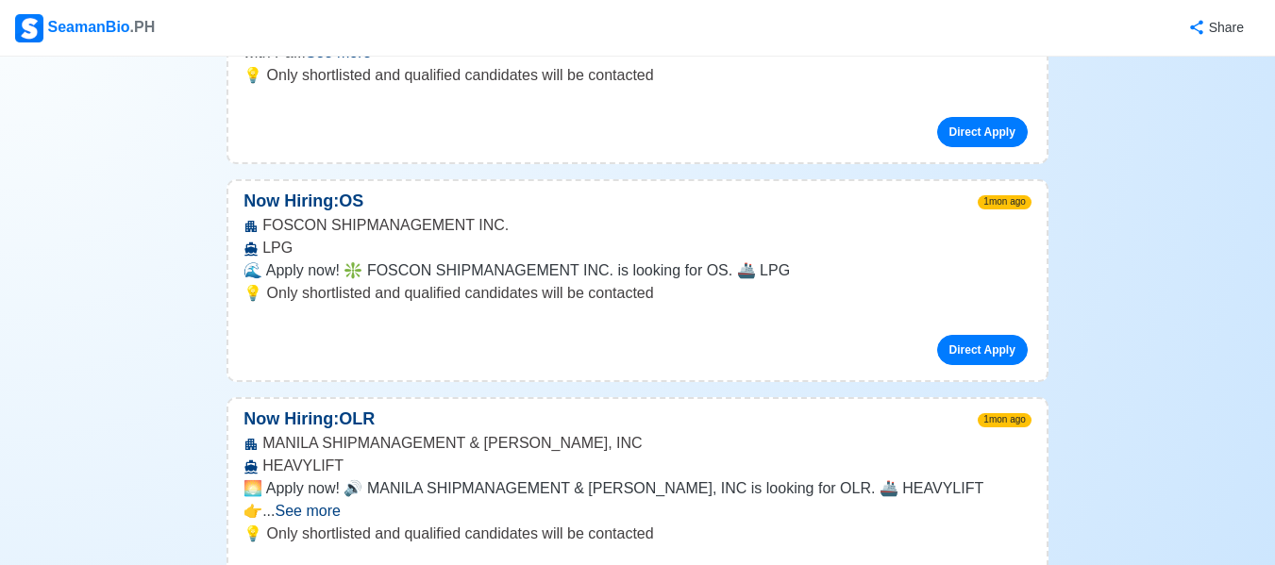
scroll to position [14250, 0]
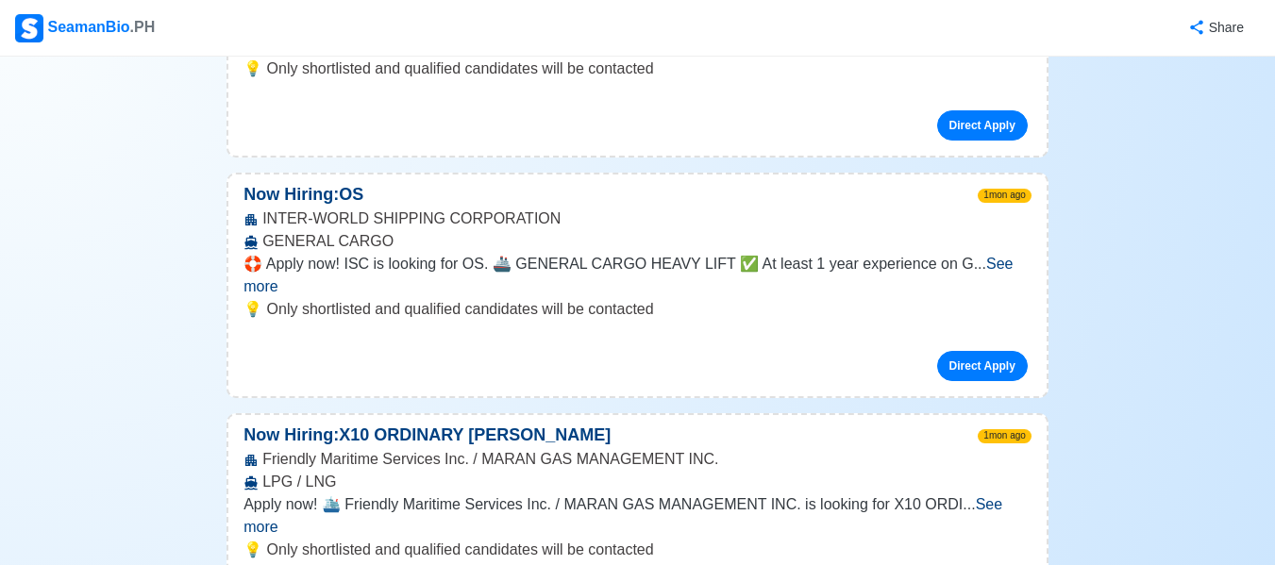
scroll to position [16986, 0]
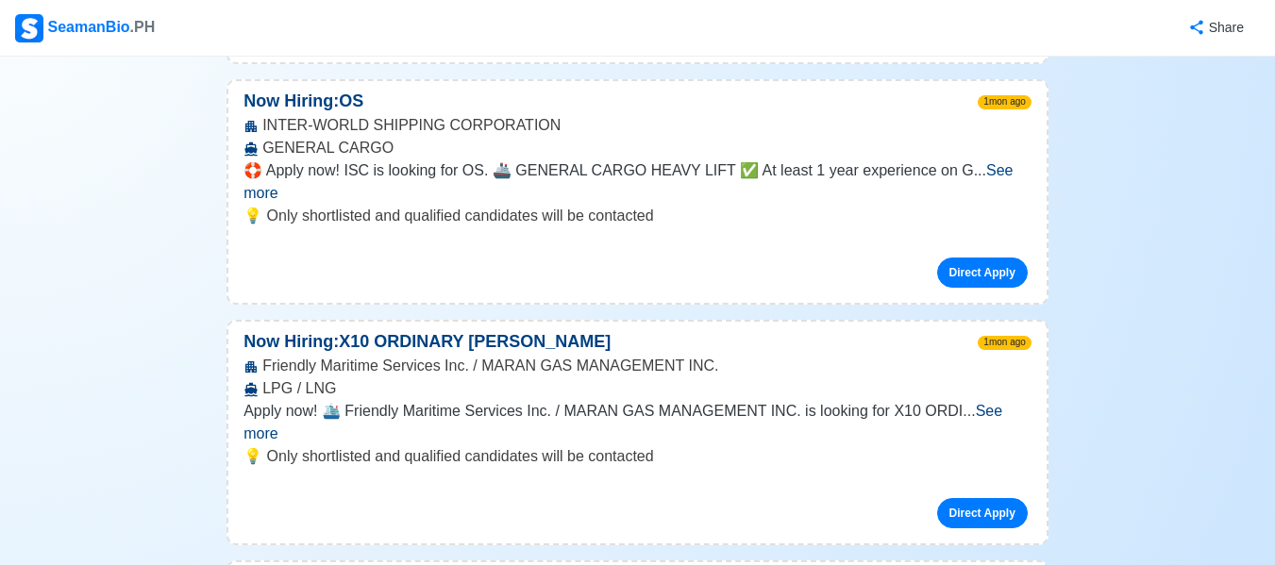
scroll to position [17175, 0]
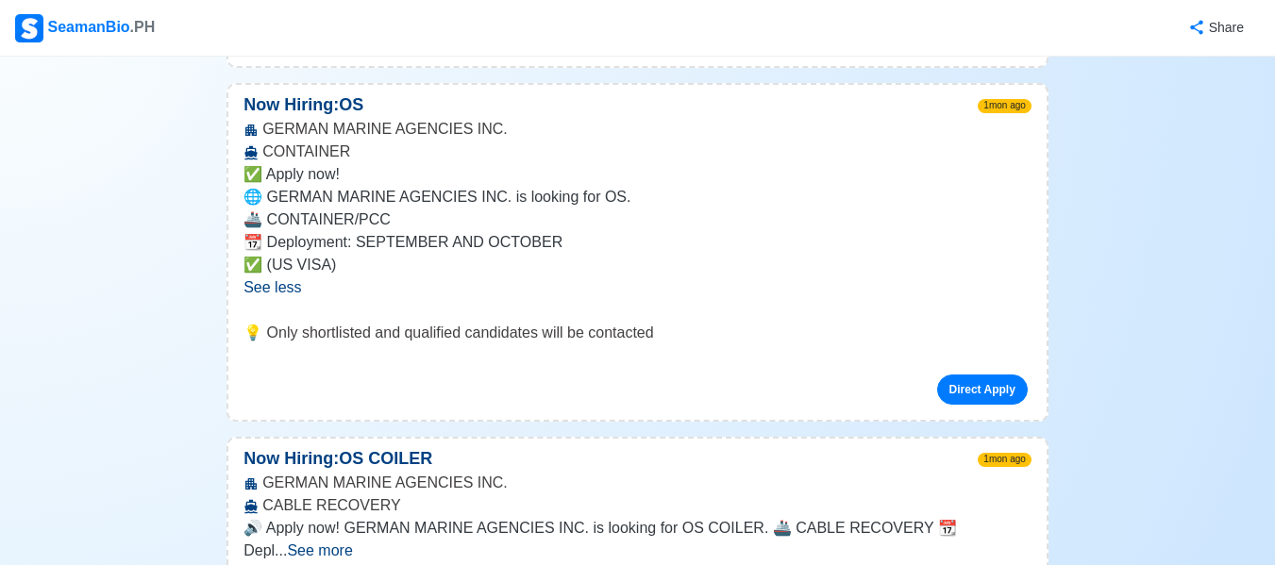
scroll to position [18685, 0]
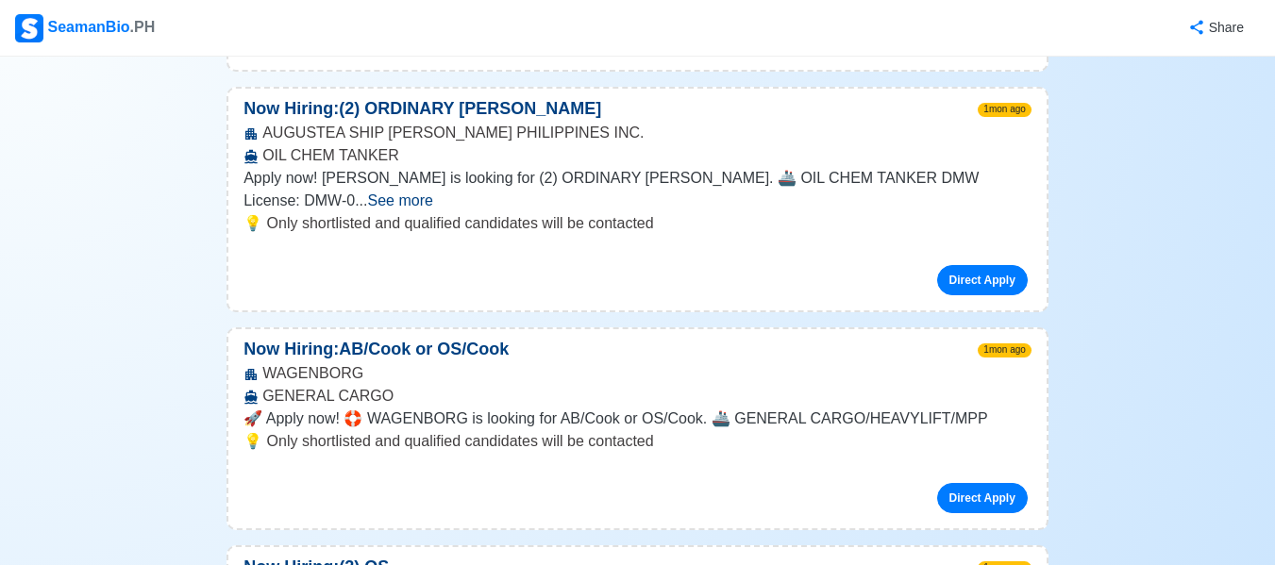
scroll to position [21233, 0]
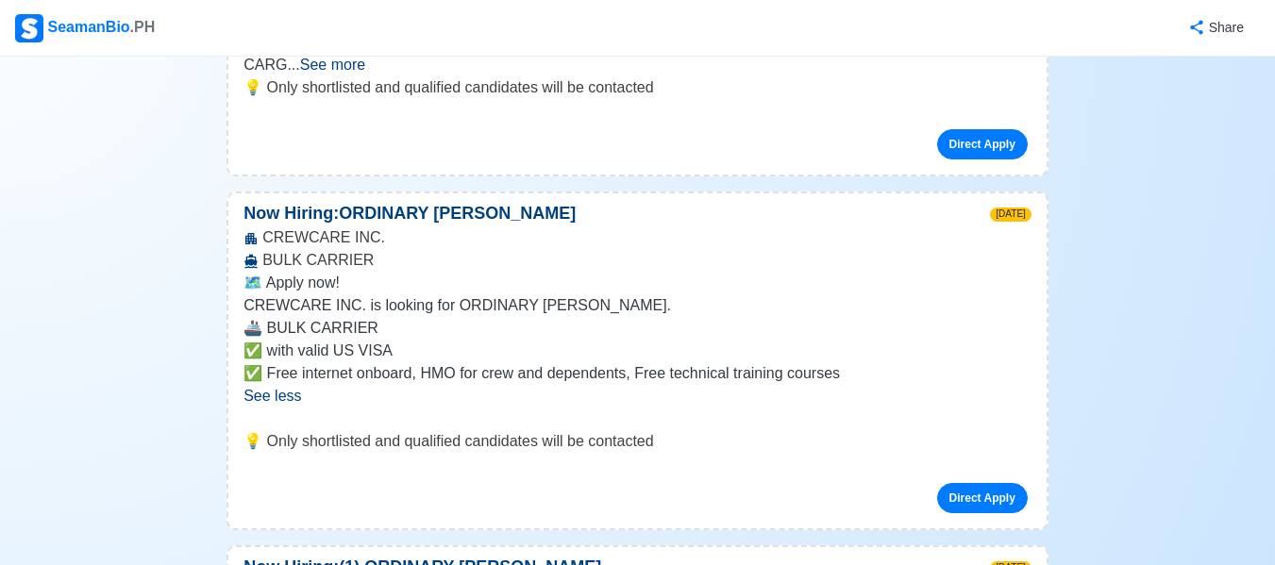
scroll to position [9677, 0]
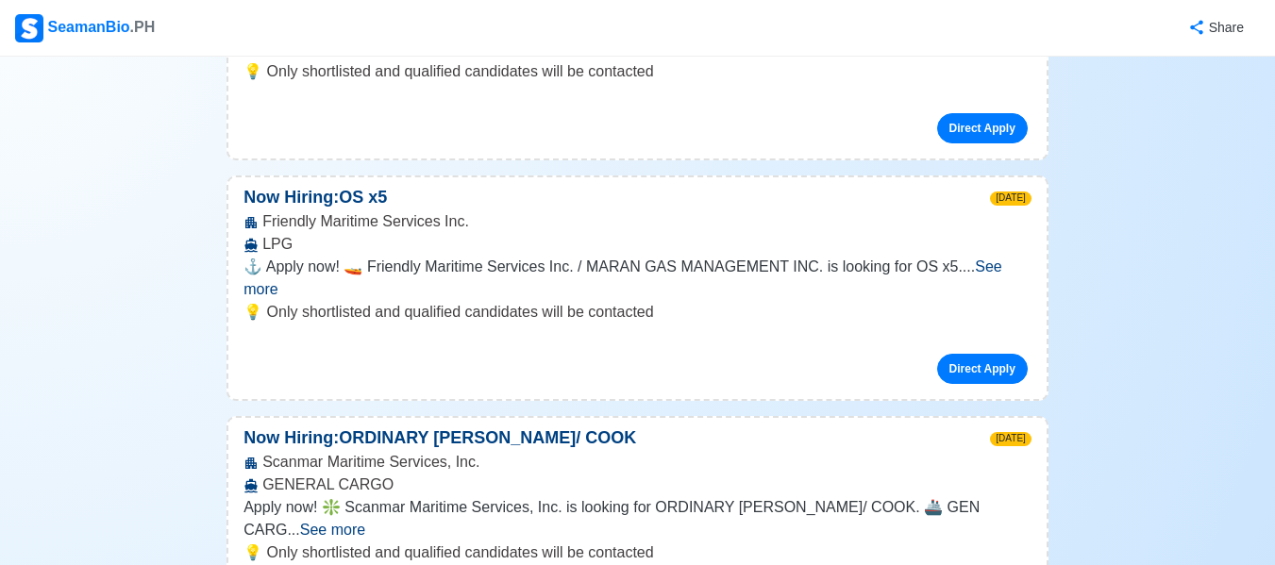
scroll to position [9016, 0]
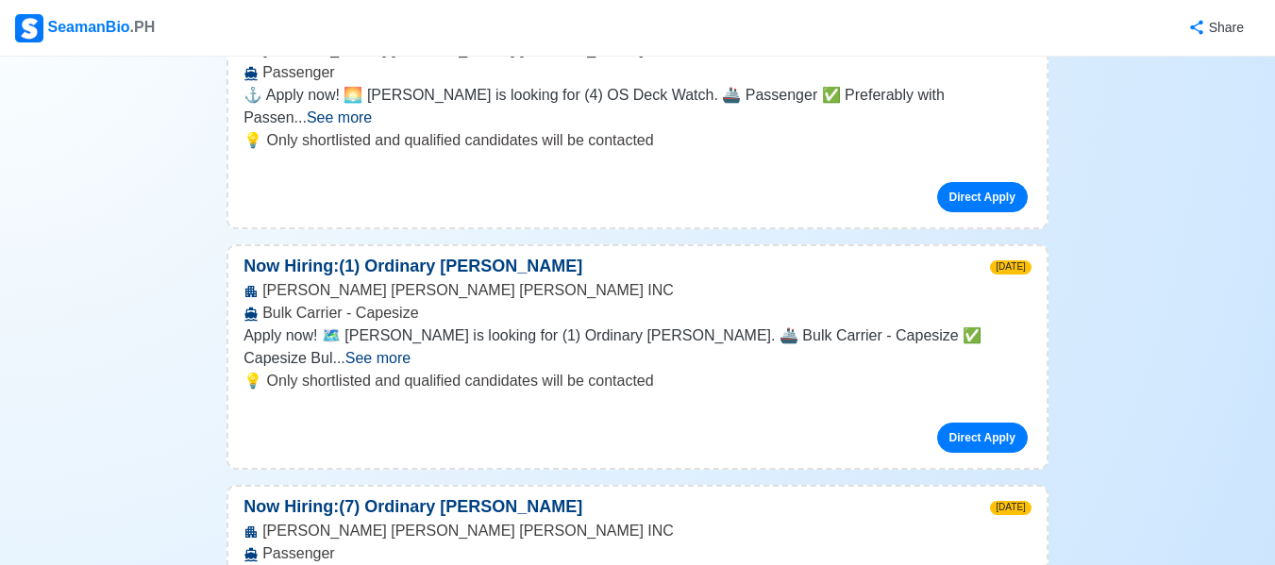
scroll to position [7223, 0]
